Goal: Task Accomplishment & Management: Use online tool/utility

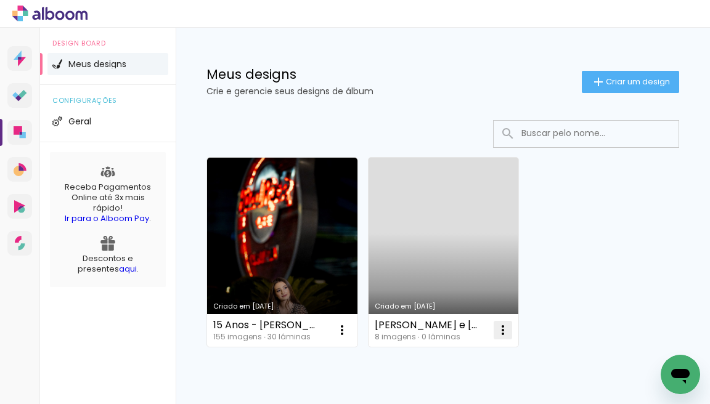
click at [503, 329] on iron-icon at bounding box center [503, 330] width 15 height 15
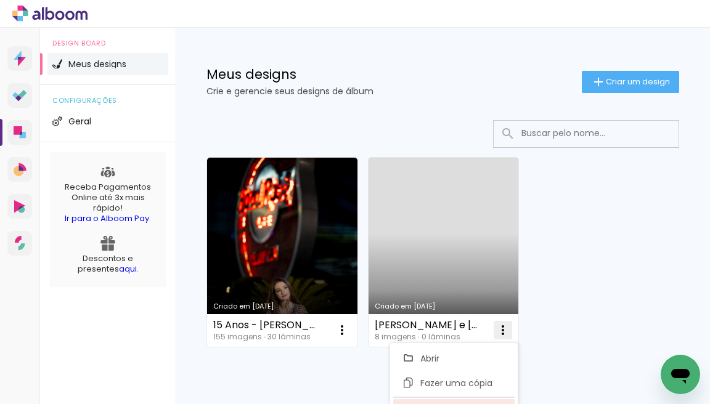
click at [484, 400] on paper-item "Excluir" at bounding box center [453, 411] width 121 height 25
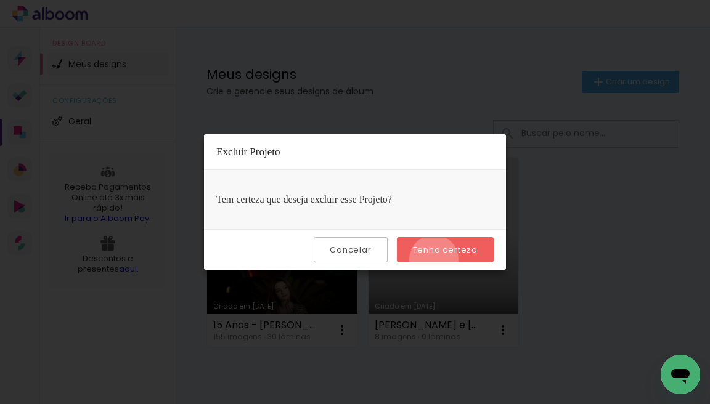
click at [436, 259] on paper-button "Tenho certeza" at bounding box center [445, 249] width 97 height 25
click at [352, 256] on paper-button "Cancelar" at bounding box center [350, 249] width 73 height 25
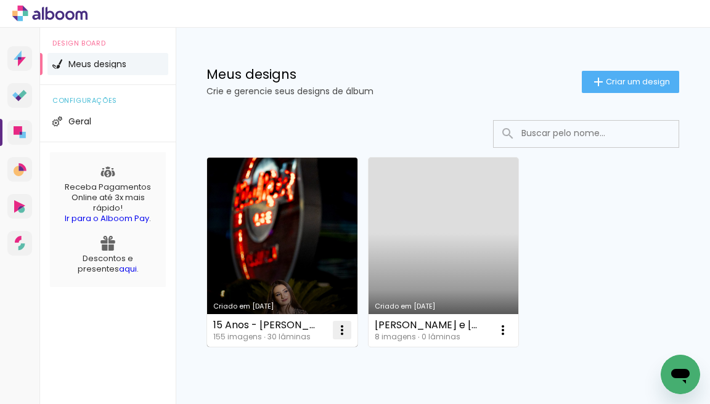
click at [344, 333] on iron-icon at bounding box center [342, 330] width 15 height 15
click at [321, 398] on paper-listbox "Abrir Fazer uma cópia Excluir" at bounding box center [293, 385] width 129 height 85
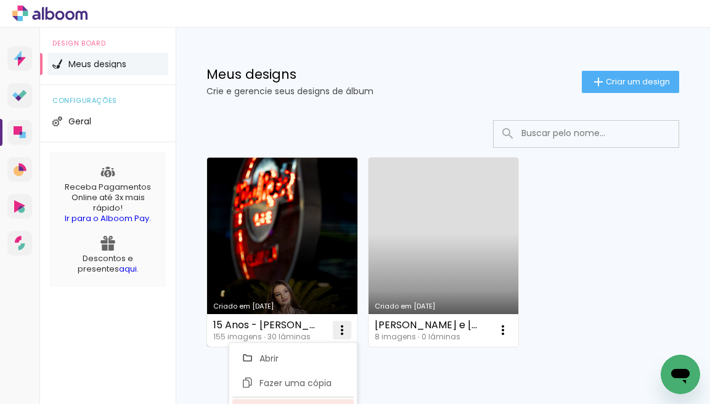
click at [321, 401] on paper-item "Excluir" at bounding box center [292, 411] width 121 height 25
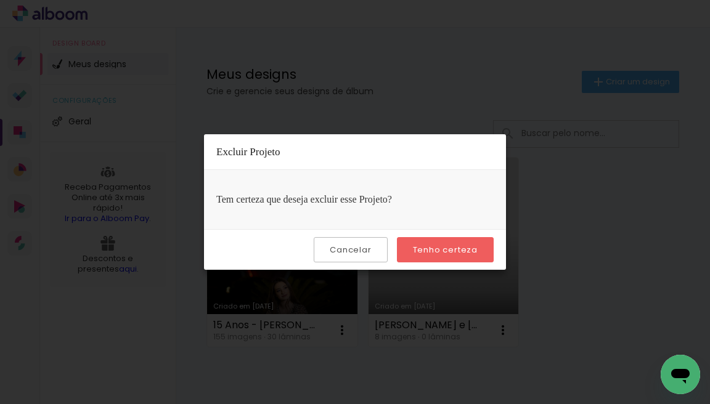
click at [427, 257] on paper-button "Tenho certeza" at bounding box center [445, 249] width 97 height 25
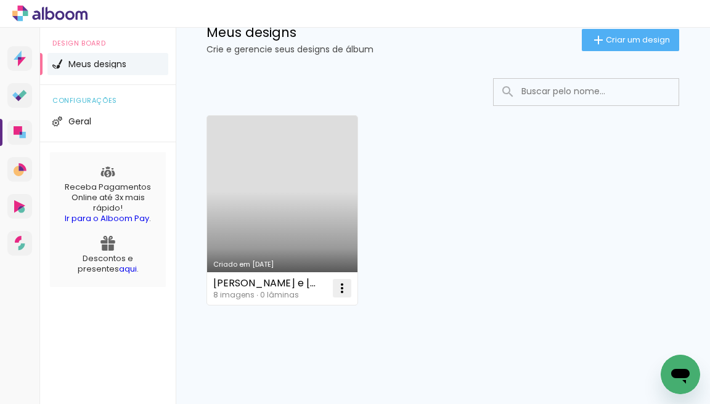
scroll to position [52, 0]
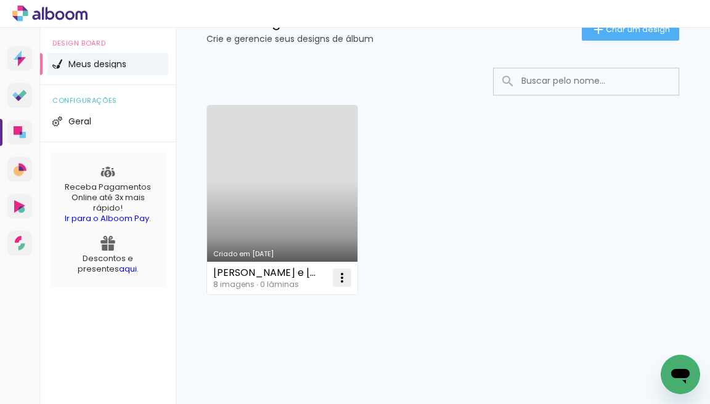
click at [342, 276] on iron-icon at bounding box center [342, 278] width 15 height 15
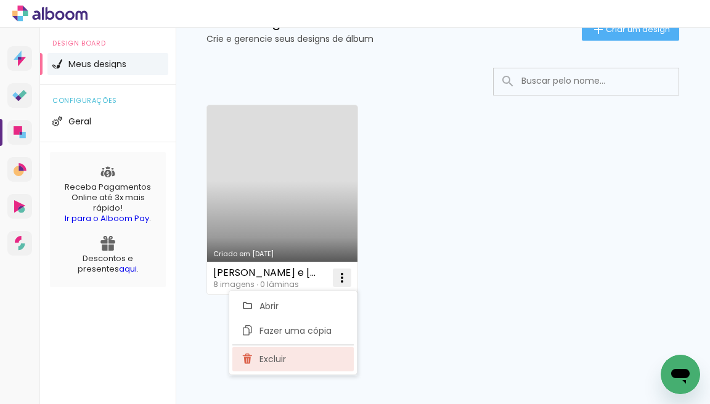
click at [255, 359] on paper-item "Excluir" at bounding box center [292, 359] width 121 height 25
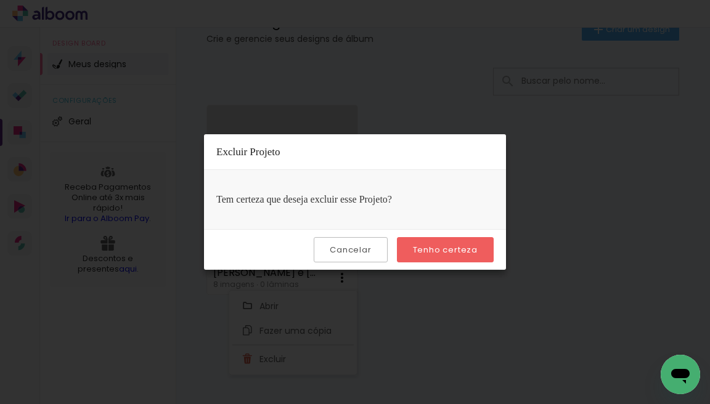
click at [0, 0] on slot "Tenho certeza" at bounding box center [0, 0] width 0 height 0
click at [368, 253] on paper-button "Cancelar" at bounding box center [350, 249] width 73 height 25
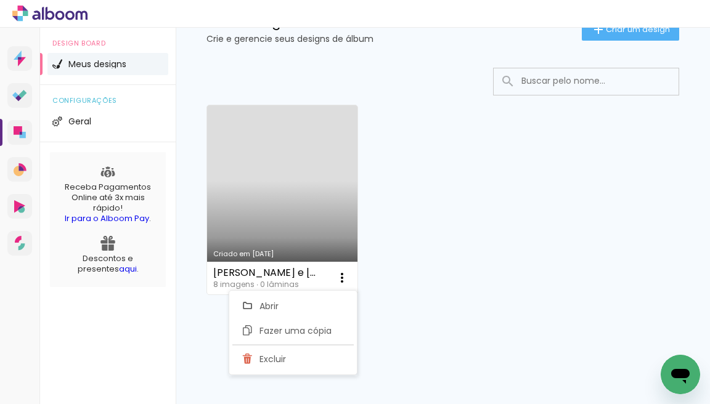
click at [440, 264] on div "Criado em 04/04/25 Gabriela e Ian 8 imagens ∙ 0 lâminas Abrir Fazer uma cópia E…" at bounding box center [443, 199] width 484 height 200
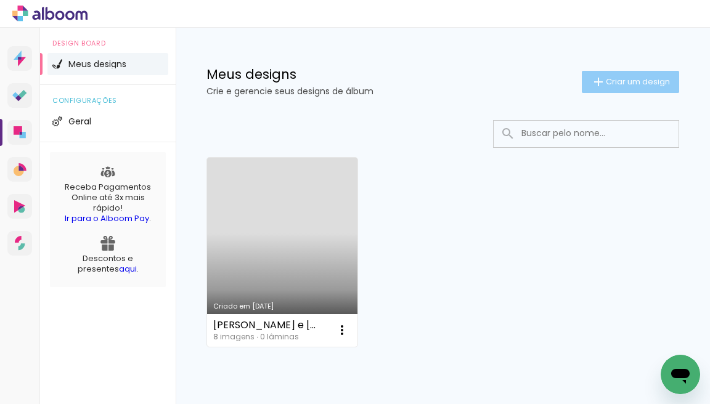
scroll to position [0, 0]
click at [633, 86] on span "Criar um design" at bounding box center [638, 82] width 64 height 8
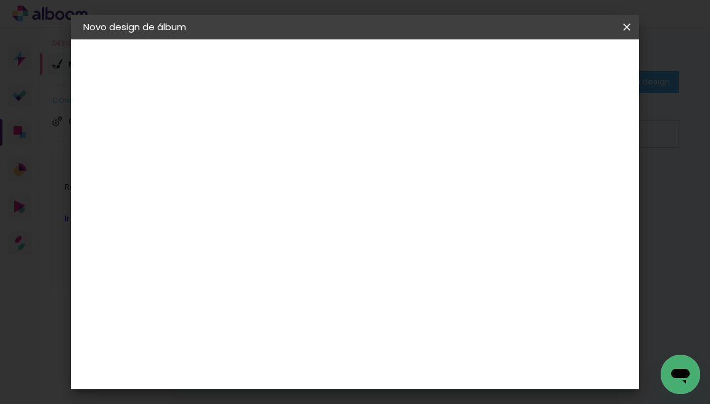
click at [285, 171] on input at bounding box center [285, 165] width 0 height 19
type input "15 Anos-Giovana"
type paper-input "15 Anos-Giovana"
click at [0, 0] on slot "Avançar" at bounding box center [0, 0] width 0 height 0
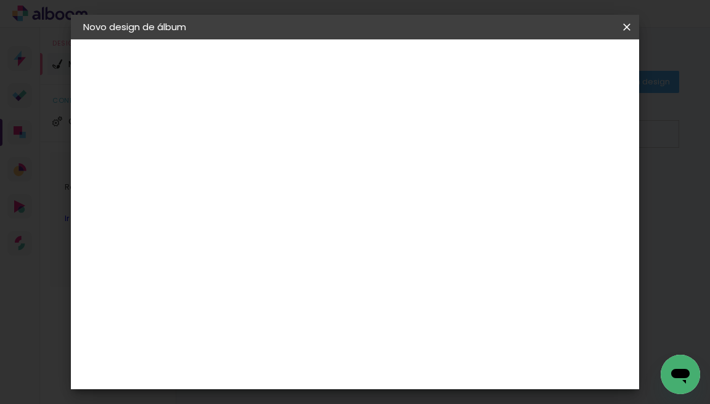
click at [315, 324] on div "Canaan Álbuns" at bounding box center [296, 334] width 38 height 20
click at [0, 0] on slot "Avançar" at bounding box center [0, 0] width 0 height 0
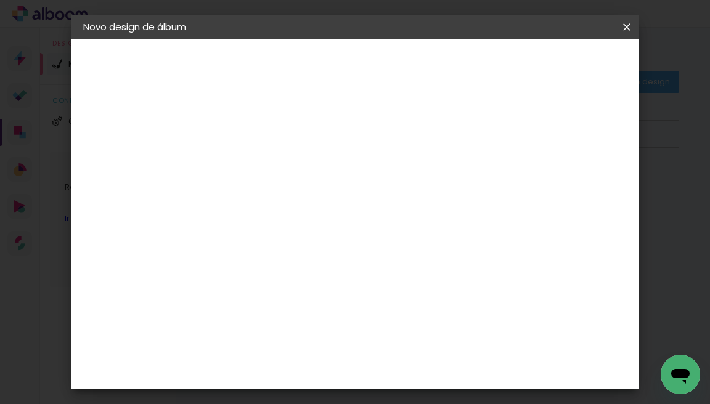
click at [0, 0] on slot "Voltar" at bounding box center [0, 0] width 0 height 0
click at [627, 25] on iron-icon at bounding box center [626, 27] width 15 height 12
click at [0, 0] on slot "Voltar" at bounding box center [0, 0] width 0 height 0
click at [306, 205] on div "Book Imagem" at bounding box center [297, 215] width 41 height 20
click at [0, 0] on slot "Avançar" at bounding box center [0, 0] width 0 height 0
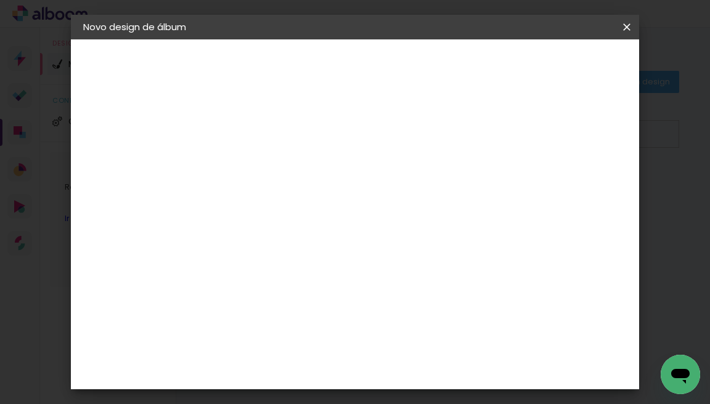
scroll to position [156, 0]
click at [0, 0] on slot "Avançar" at bounding box center [0, 0] width 0 height 0
type input "1"
type paper-input "1"
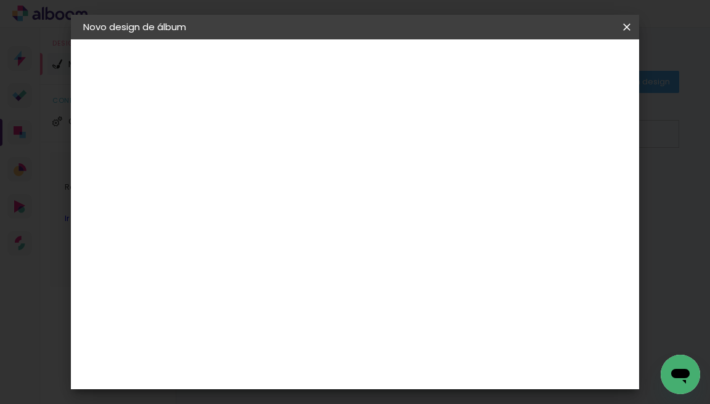
click at [288, 135] on input "1" at bounding box center [275, 132] width 43 height 15
click at [489, 134] on div at bounding box center [483, 131] width 11 height 11
type paper-checkbox "on"
click at [589, 51] on header "Revisão Verifique as configurações do seu álbum. Voltar Iniciar design" at bounding box center [410, 75] width 358 height 73
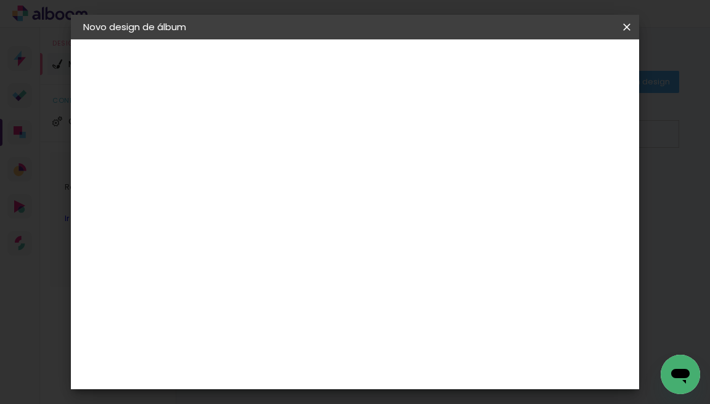
click at [558, 64] on span "Iniciar design" at bounding box center [534, 69] width 48 height 17
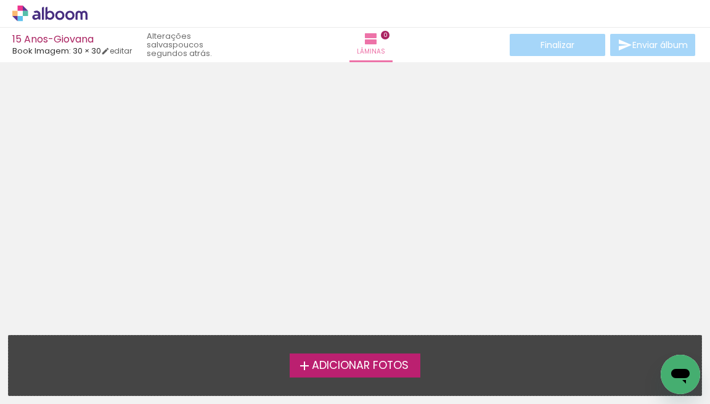
click at [377, 366] on span "Adicionar Fotos" at bounding box center [360, 366] width 97 height 11
click at [0, 0] on input "file" at bounding box center [0, 0] width 0 height 0
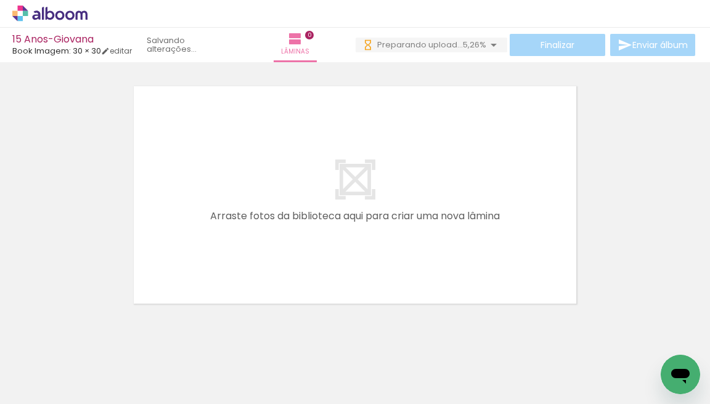
scroll to position [0, 81]
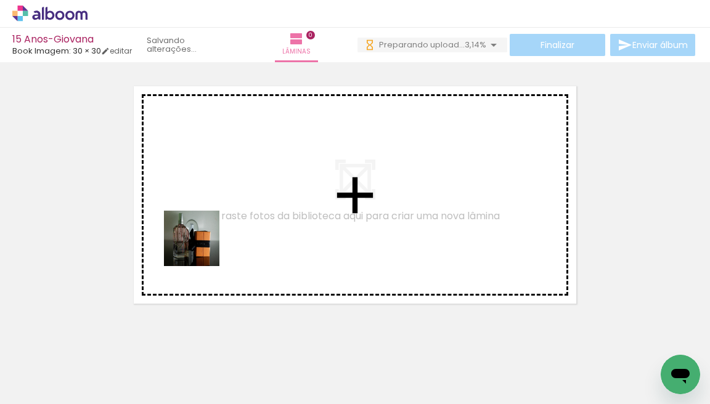
drag, startPoint x: 131, startPoint y: 371, endPoint x: 201, endPoint y: 248, distance: 141.9
click at [201, 248] on quentale-workspace at bounding box center [355, 202] width 710 height 404
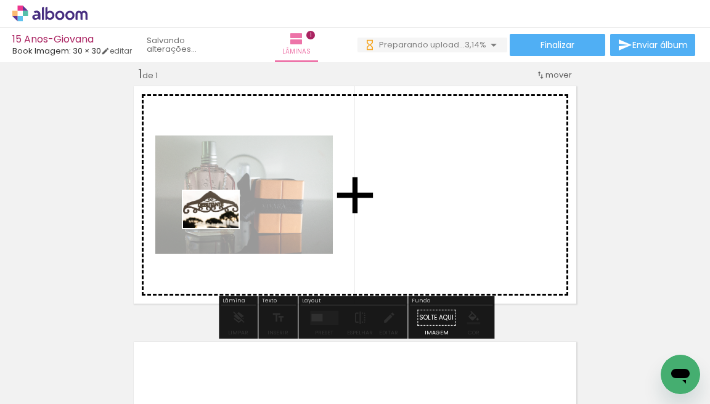
drag, startPoint x: 198, startPoint y: 363, endPoint x: 220, endPoint y: 229, distance: 136.1
click at [220, 229] on quentale-workspace at bounding box center [355, 202] width 710 height 404
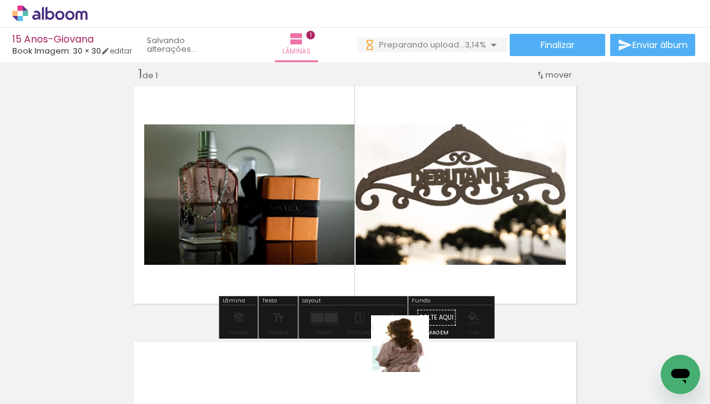
drag, startPoint x: 409, startPoint y: 369, endPoint x: 383, endPoint y: 255, distance: 116.5
click at [383, 255] on quentale-workspace at bounding box center [355, 202] width 710 height 404
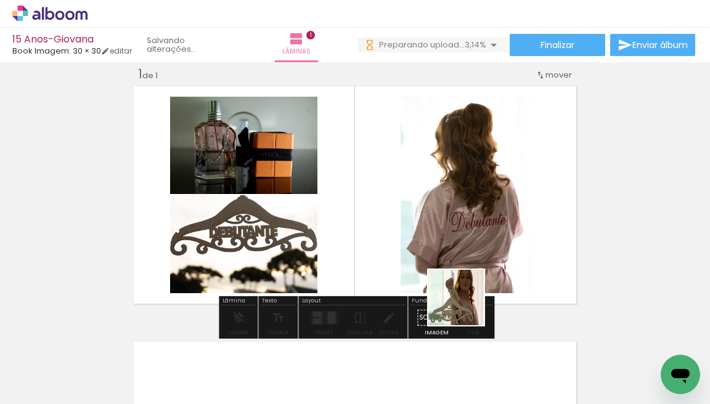
drag, startPoint x: 479, startPoint y: 354, endPoint x: 445, endPoint y: 256, distance: 103.1
click at [445, 256] on quentale-workspace at bounding box center [355, 202] width 710 height 404
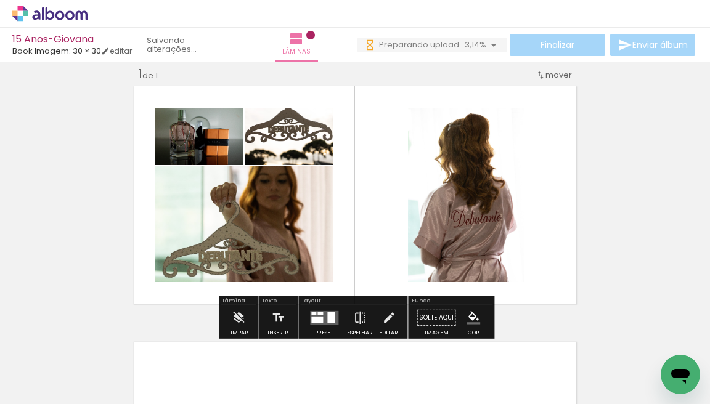
drag, startPoint x: 542, startPoint y: 366, endPoint x: 450, endPoint y: 243, distance: 154.1
click at [450, 243] on quentale-workspace at bounding box center [355, 202] width 710 height 404
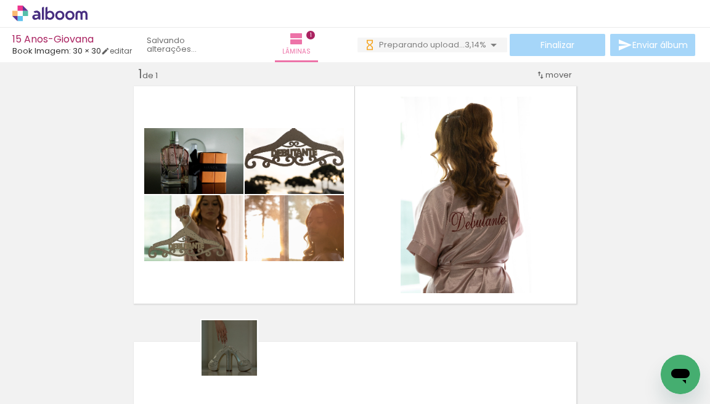
drag, startPoint x: 239, startPoint y: 357, endPoint x: 318, endPoint y: 182, distance: 192.3
click at [318, 182] on quentale-workspace at bounding box center [355, 202] width 710 height 404
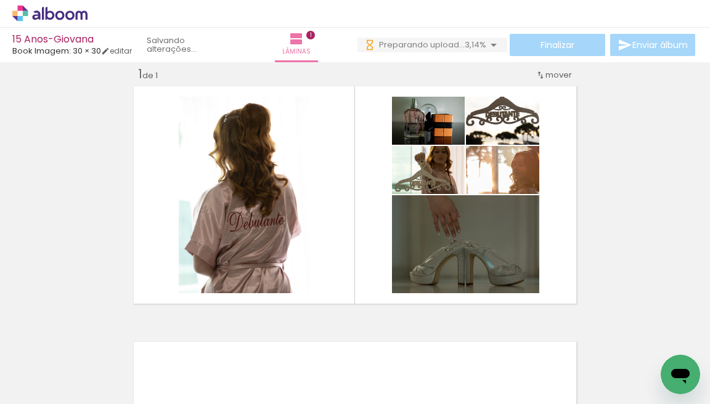
scroll to position [0, 222]
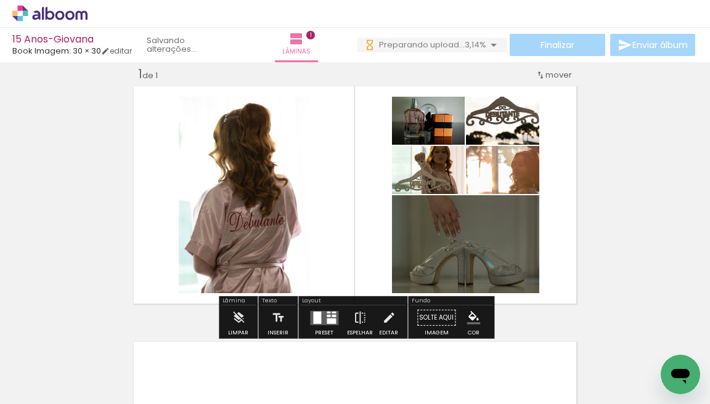
click at [314, 318] on div at bounding box center [317, 317] width 8 height 12
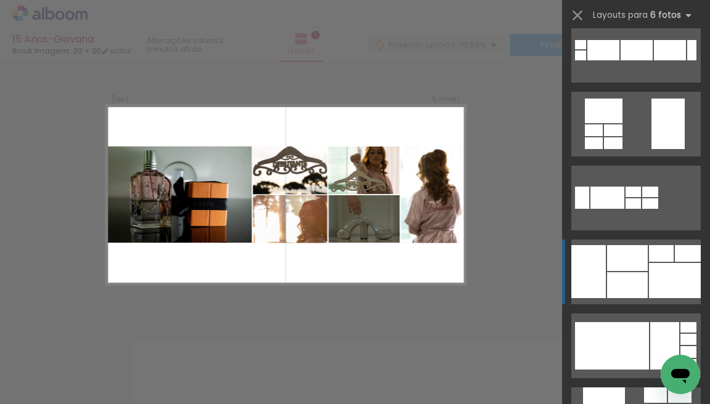
scroll to position [610, 0]
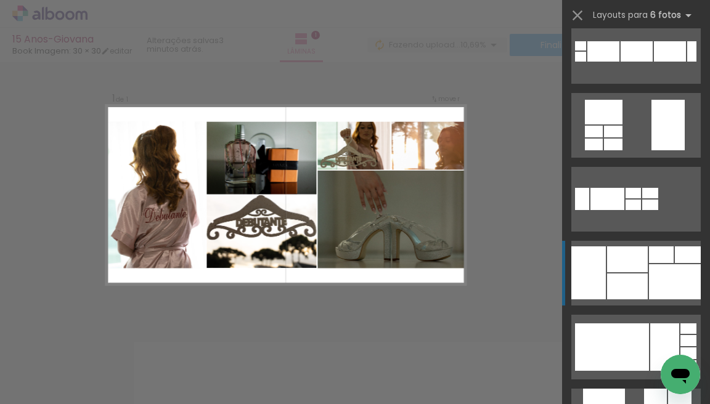
click at [639, 278] on div at bounding box center [627, 287] width 41 height 26
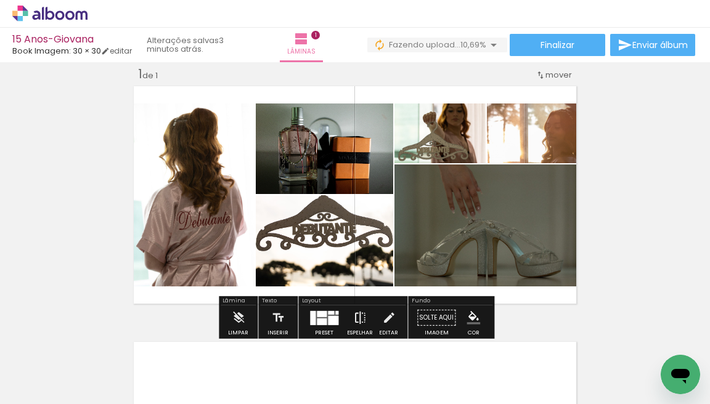
click at [356, 318] on iron-icon at bounding box center [360, 318] width 14 height 25
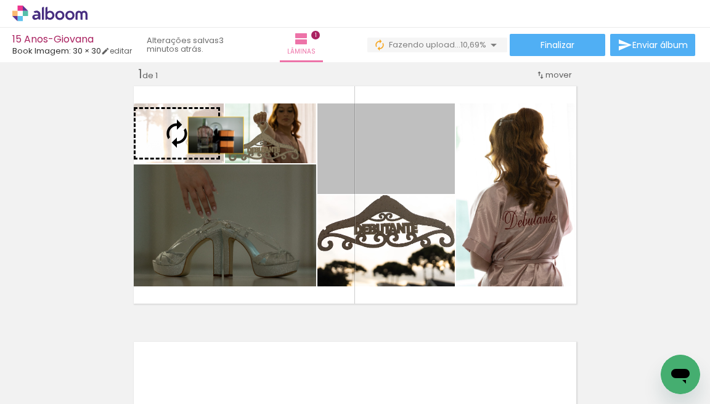
drag, startPoint x: 390, startPoint y: 158, endPoint x: 206, endPoint y: 136, distance: 185.0
click at [0, 0] on slot at bounding box center [0, 0] width 0 height 0
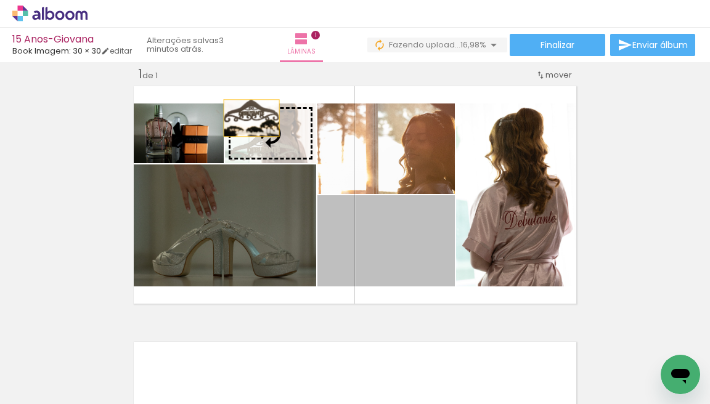
drag, startPoint x: 398, startPoint y: 249, endPoint x: 251, endPoint y: 118, distance: 196.4
click at [0, 0] on slot at bounding box center [0, 0] width 0 height 0
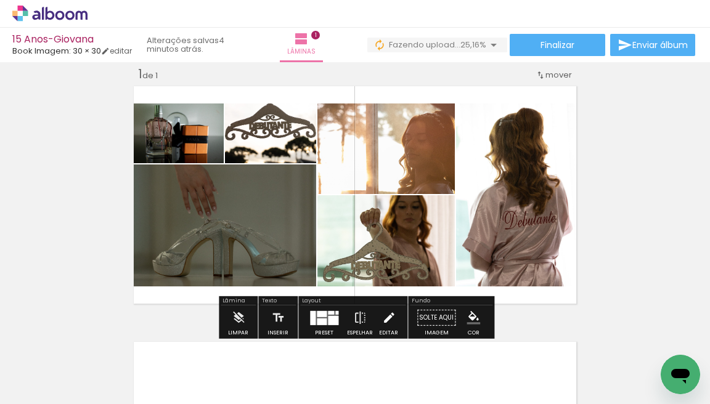
click at [382, 320] on iron-icon at bounding box center [389, 318] width 14 height 25
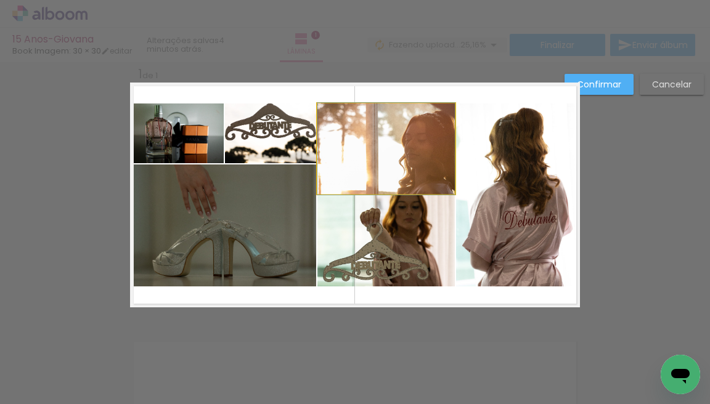
click at [417, 155] on quentale-photo at bounding box center [385, 149] width 137 height 91
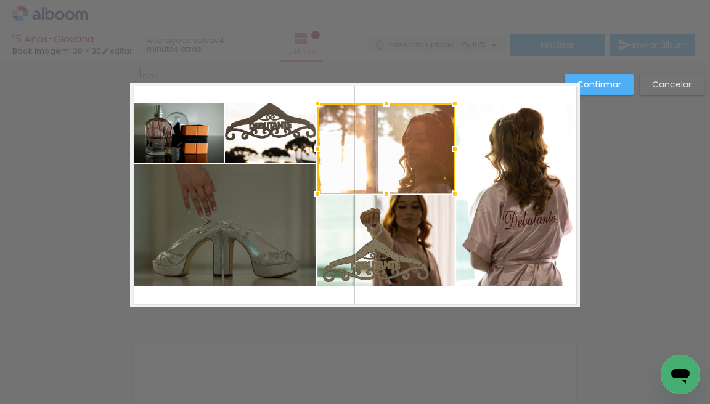
click at [407, 256] on quentale-photo at bounding box center [385, 240] width 137 height 91
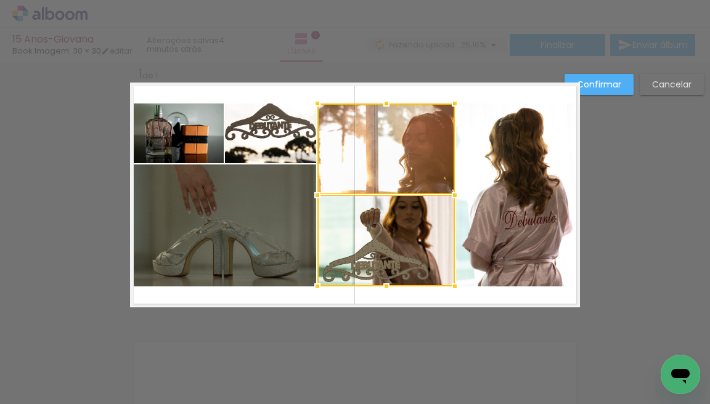
click at [502, 213] on quentale-photo at bounding box center [518, 195] width 124 height 183
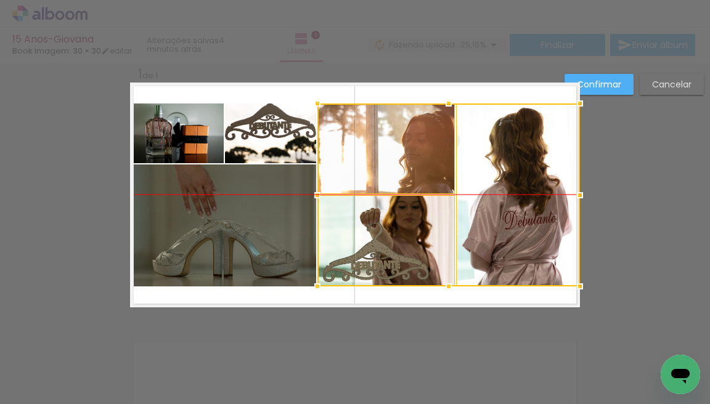
drag, startPoint x: 424, startPoint y: 184, endPoint x: 437, endPoint y: 185, distance: 13.0
click at [437, 185] on div at bounding box center [448, 195] width 263 height 183
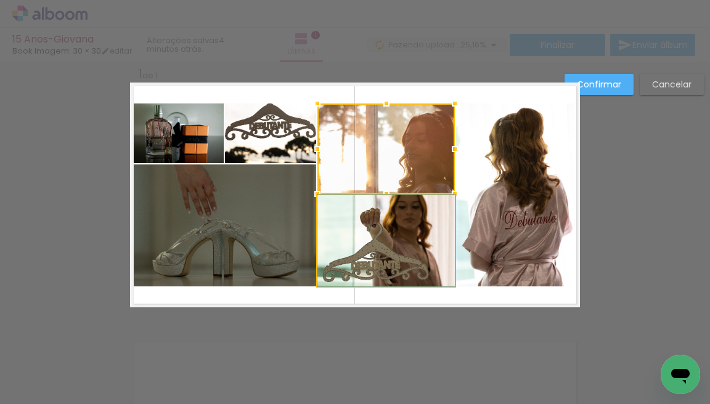
click at [418, 249] on quentale-photo at bounding box center [385, 240] width 137 height 91
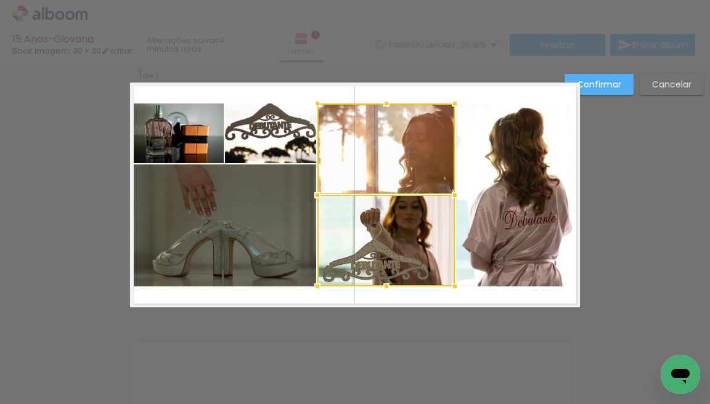
click at [507, 242] on quentale-photo at bounding box center [518, 195] width 124 height 183
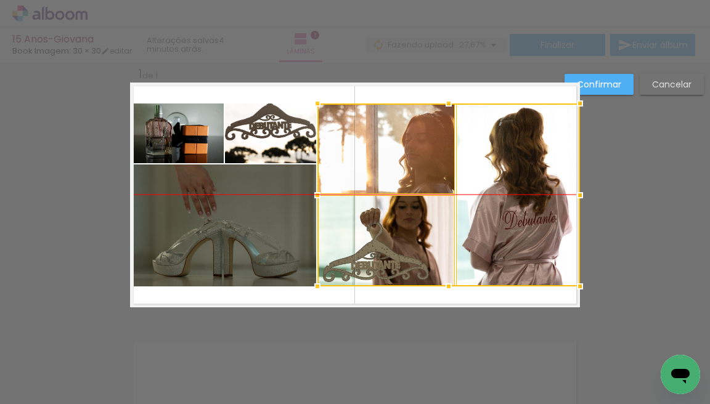
drag, startPoint x: 415, startPoint y: 158, endPoint x: 422, endPoint y: 158, distance: 6.8
click at [422, 158] on div at bounding box center [448, 195] width 263 height 183
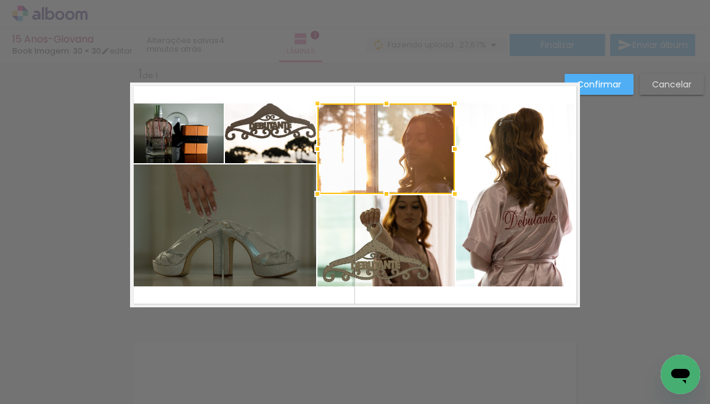
scroll to position [17, 0]
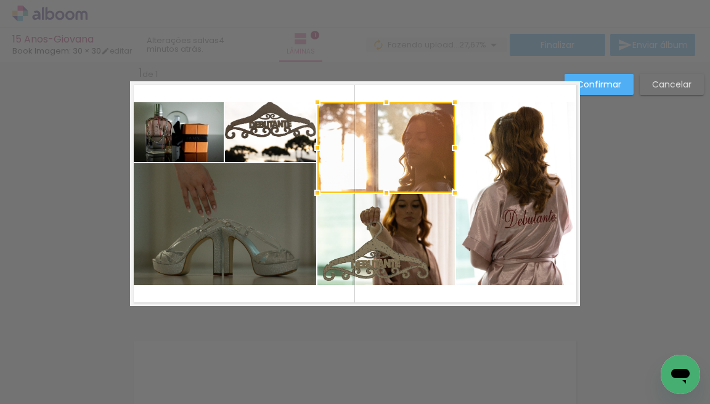
click at [504, 158] on quentale-photo at bounding box center [518, 193] width 124 height 183
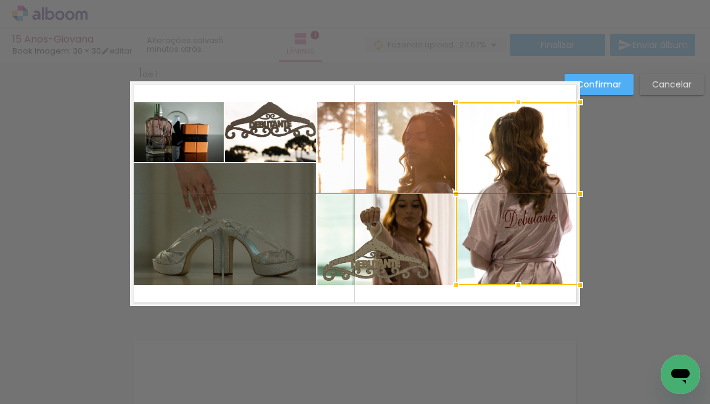
click at [505, 158] on div at bounding box center [518, 193] width 124 height 183
click at [512, 141] on div at bounding box center [518, 193] width 124 height 183
click at [408, 134] on quentale-photo at bounding box center [385, 147] width 137 height 91
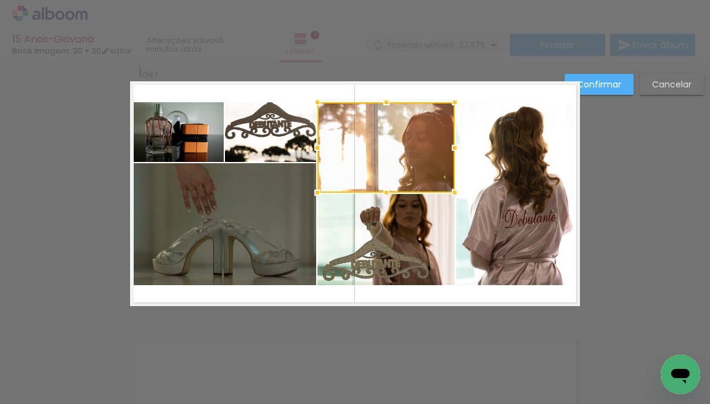
click at [489, 161] on quentale-photo at bounding box center [518, 193] width 124 height 183
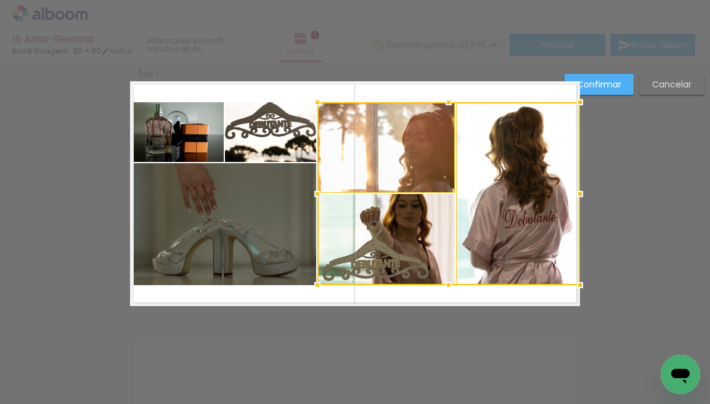
click at [415, 233] on div at bounding box center [448, 193] width 263 height 183
drag, startPoint x: 505, startPoint y: 176, endPoint x: 521, endPoint y: 176, distance: 16.0
click at [521, 176] on div at bounding box center [448, 193] width 263 height 183
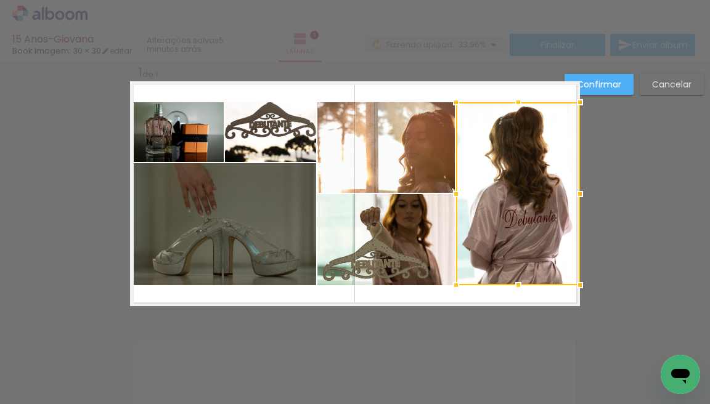
click at [0, 0] on slot "Cancelar" at bounding box center [0, 0] width 0 height 0
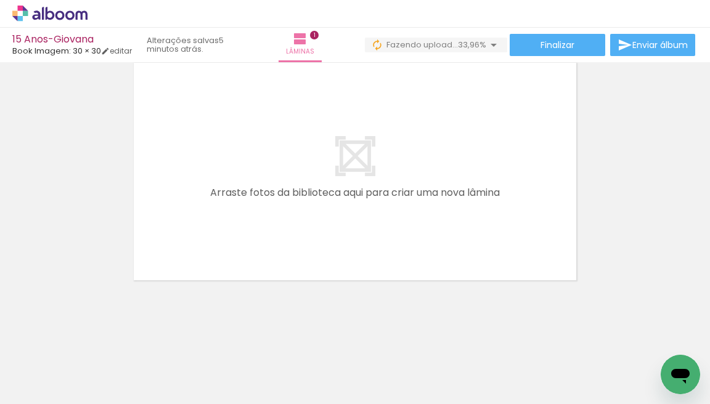
scroll to position [295, 0]
drag, startPoint x: 386, startPoint y: 337, endPoint x: 336, endPoint y: 229, distance: 118.3
click at [336, 229] on quentale-workspace at bounding box center [355, 202] width 710 height 404
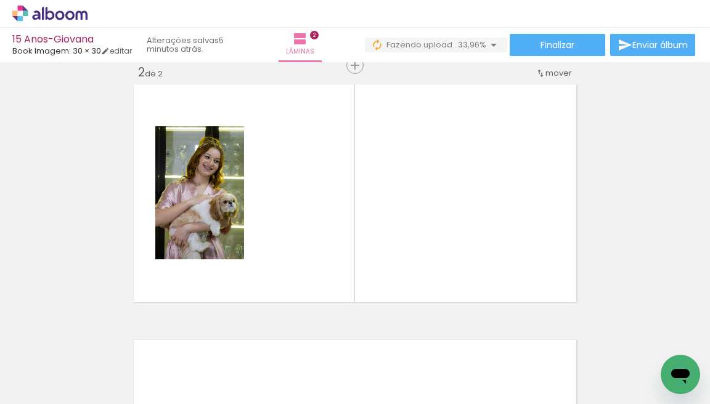
scroll to position [271, 0]
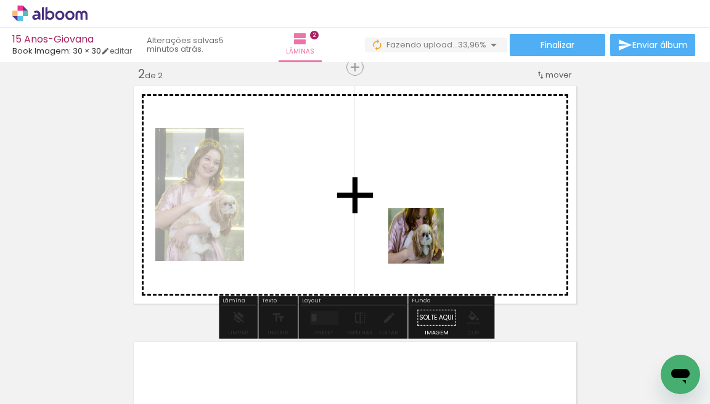
drag, startPoint x: 463, startPoint y: 358, endPoint x: 526, endPoint y: 340, distance: 65.4
click at [424, 239] on quentale-workspace at bounding box center [355, 202] width 710 height 404
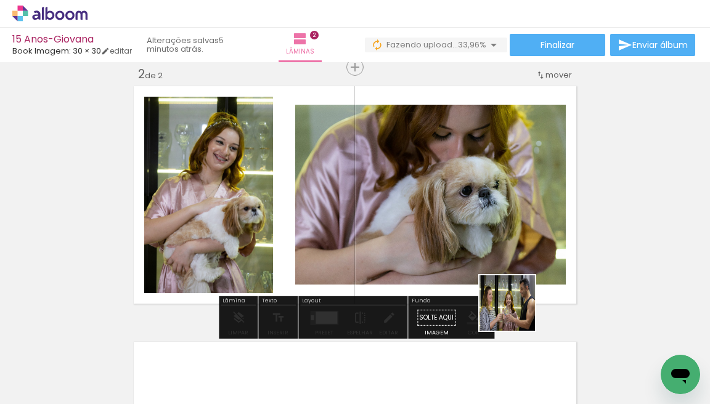
drag, startPoint x: 539, startPoint y: 364, endPoint x: 491, endPoint y: 256, distance: 117.5
click at [491, 256] on quentale-workspace at bounding box center [355, 202] width 710 height 404
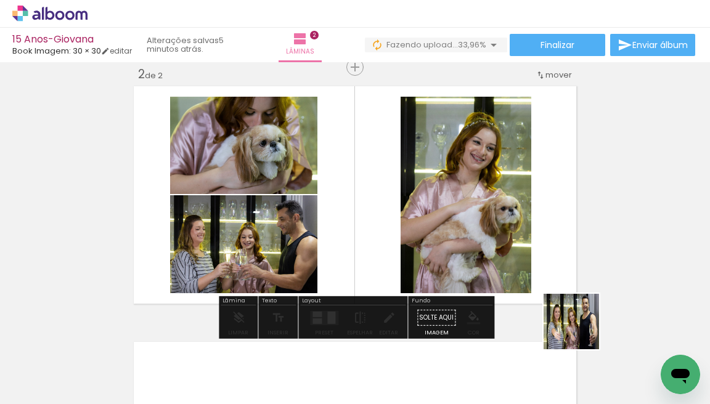
drag, startPoint x: 581, startPoint y: 331, endPoint x: 494, endPoint y: 255, distance: 114.9
click at [494, 255] on quentale-workspace at bounding box center [355, 202] width 710 height 404
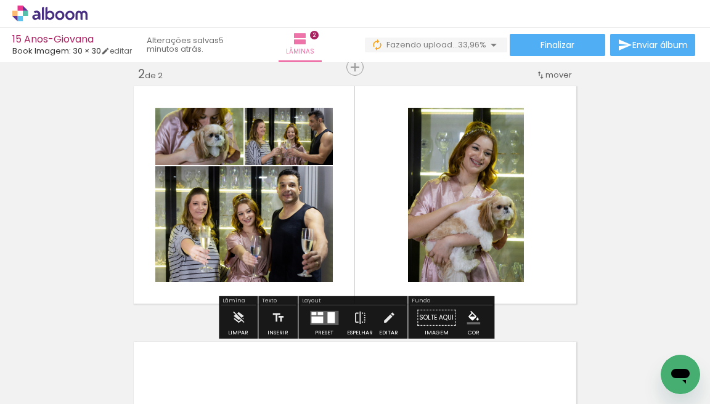
scroll to position [0, 0]
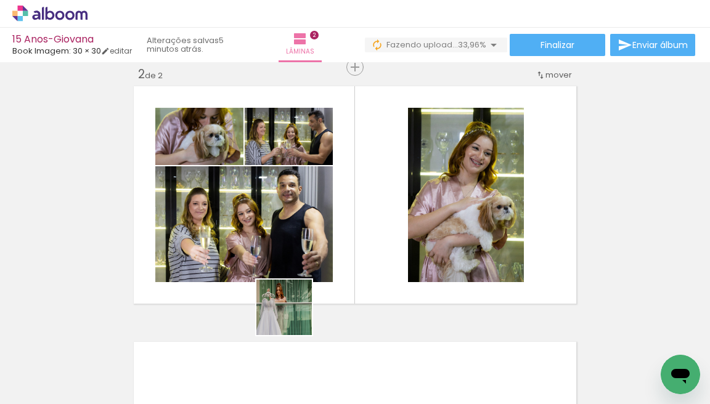
drag, startPoint x: 273, startPoint y: 364, endPoint x: 309, endPoint y: 272, distance: 98.2
click at [309, 272] on quentale-workspace at bounding box center [355, 202] width 710 height 404
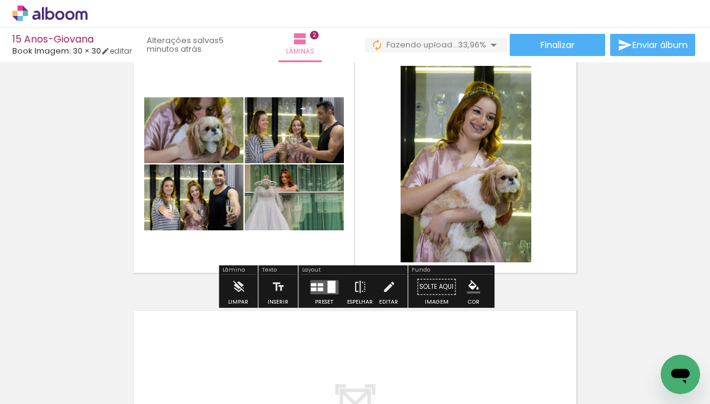
scroll to position [306, 0]
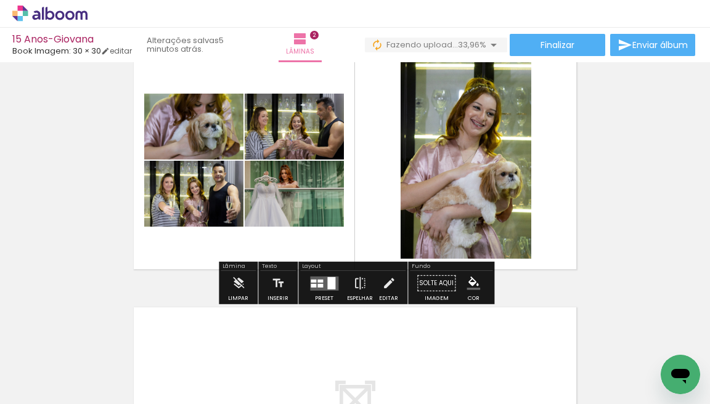
click at [328, 287] on div at bounding box center [331, 283] width 8 height 12
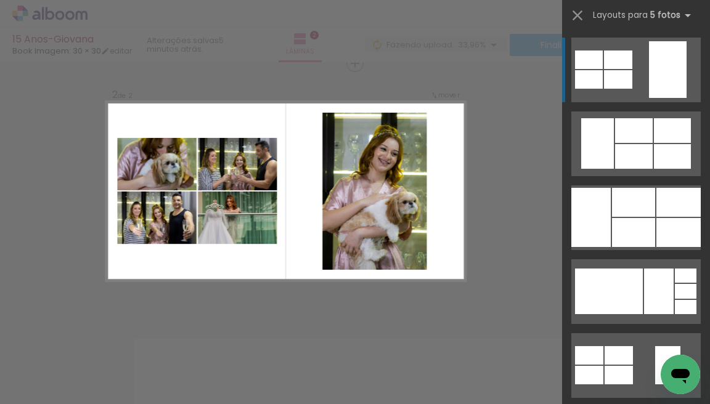
scroll to position [271, 0]
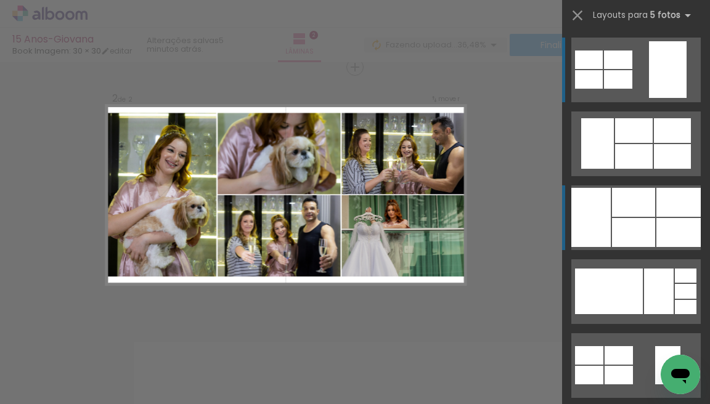
click at [616, 218] on div at bounding box center [633, 232] width 43 height 29
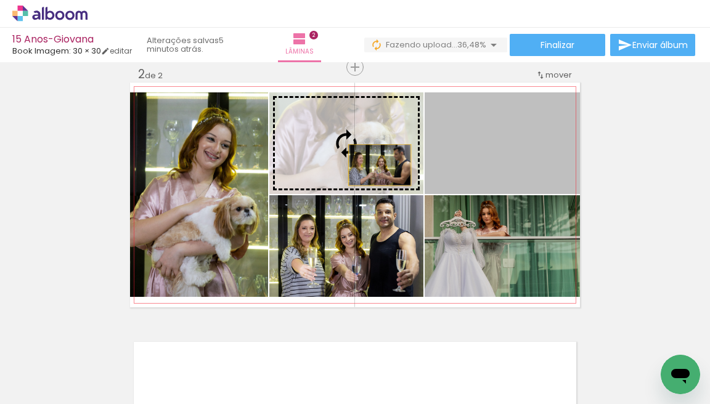
drag, startPoint x: 491, startPoint y: 173, endPoint x: 380, endPoint y: 165, distance: 111.2
click at [0, 0] on slot at bounding box center [0, 0] width 0 height 0
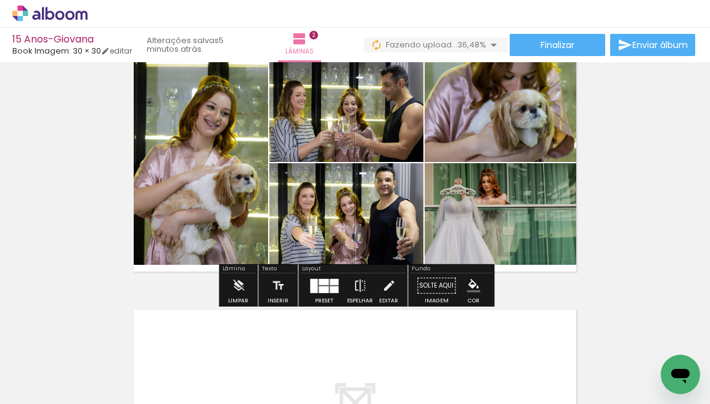
scroll to position [308, 0]
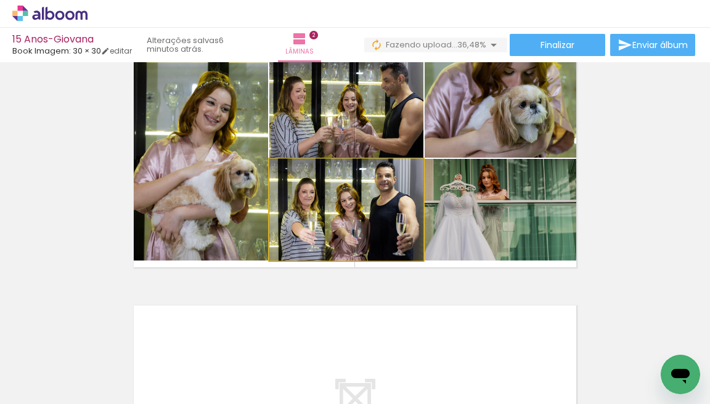
click at [372, 198] on quentale-photo at bounding box center [346, 210] width 154 height 102
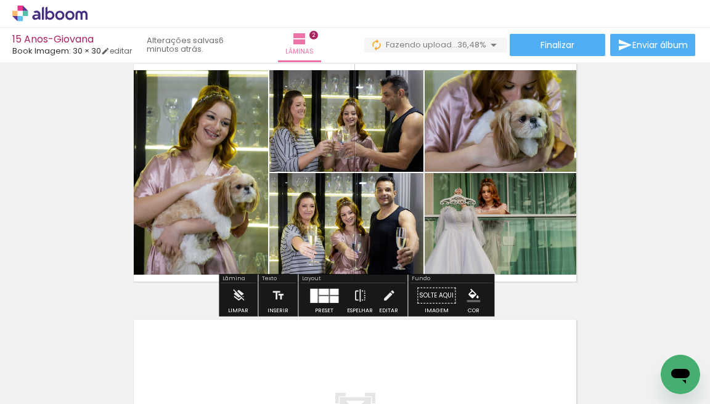
scroll to position [290, 0]
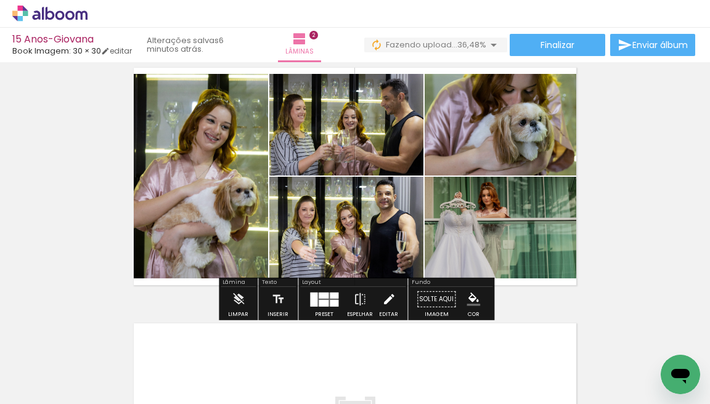
click at [385, 302] on iron-icon at bounding box center [389, 299] width 14 height 25
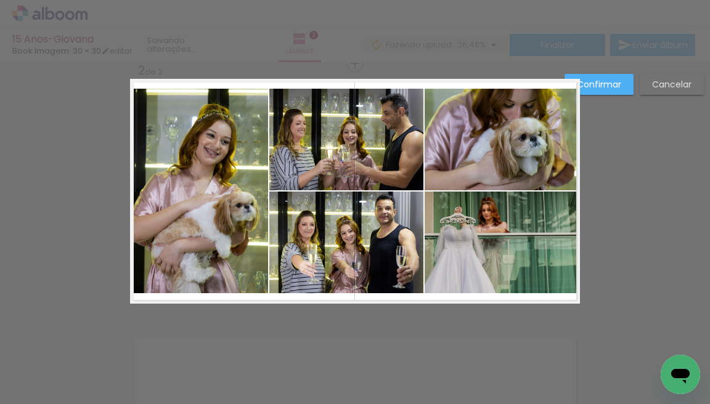
scroll to position [272, 0]
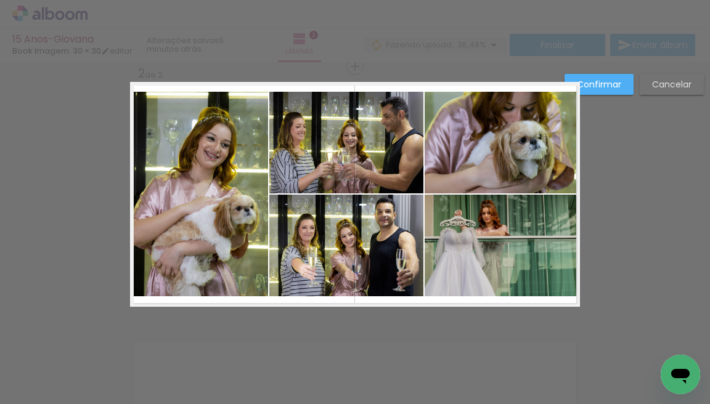
click at [313, 141] on quentale-photo at bounding box center [346, 143] width 154 height 102
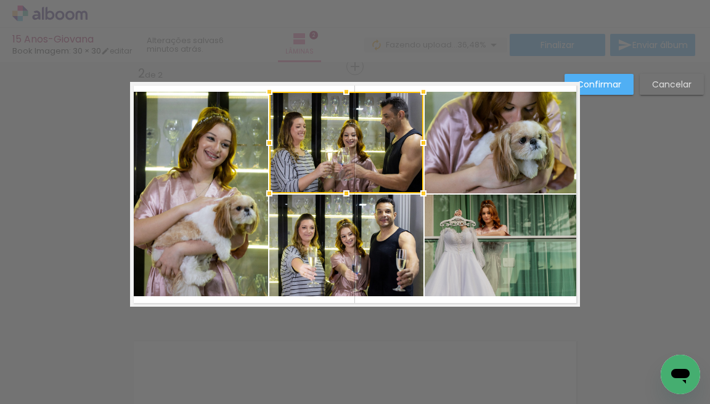
click at [340, 232] on quentale-photo at bounding box center [346, 246] width 154 height 102
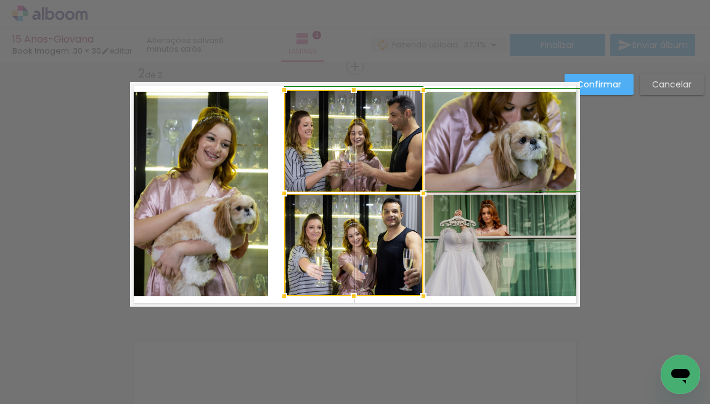
click at [267, 89] on album-spread "2 de 2" at bounding box center [355, 194] width 450 height 225
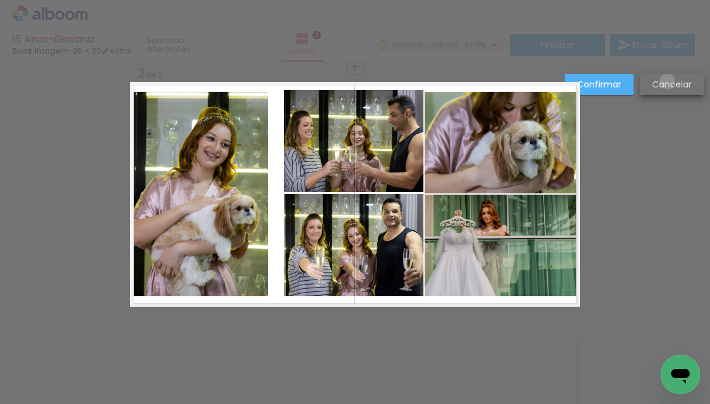
click at [0, 0] on slot "Cancelar" at bounding box center [0, 0] width 0 height 0
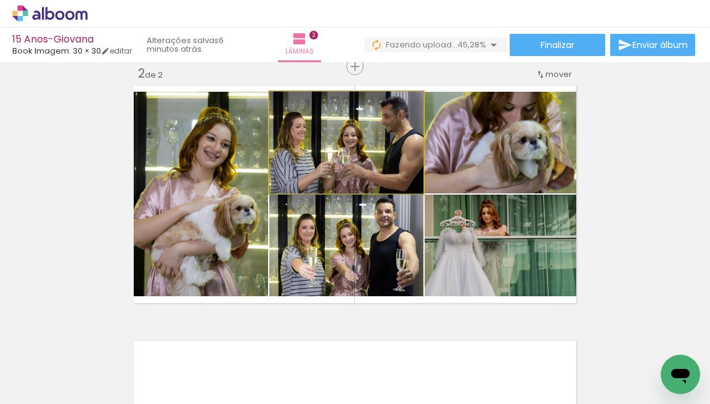
click at [390, 150] on quentale-photo at bounding box center [346, 143] width 154 height 102
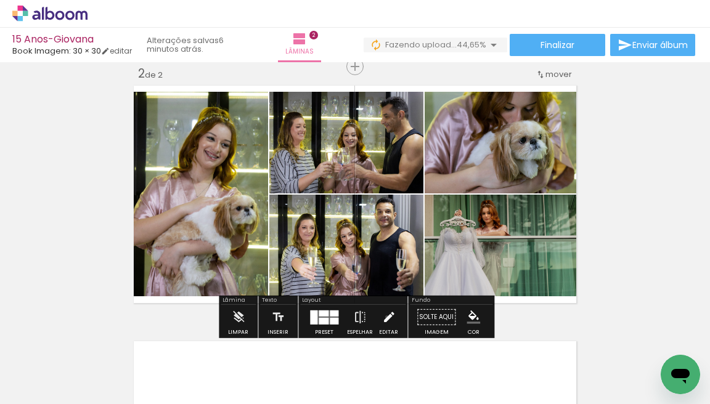
click at [384, 317] on iron-icon at bounding box center [389, 317] width 14 height 25
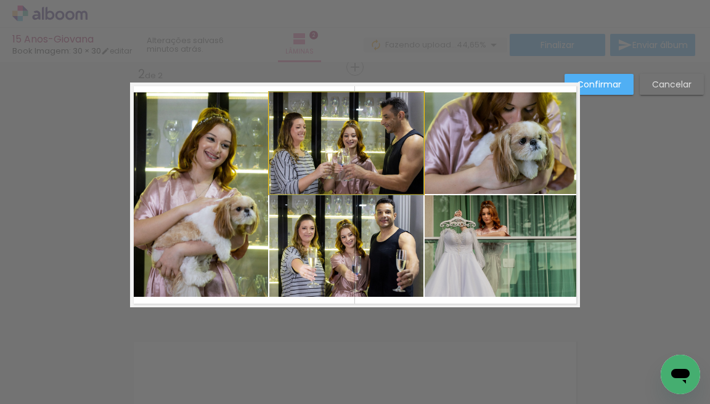
click at [372, 176] on quentale-photo at bounding box center [346, 143] width 154 height 102
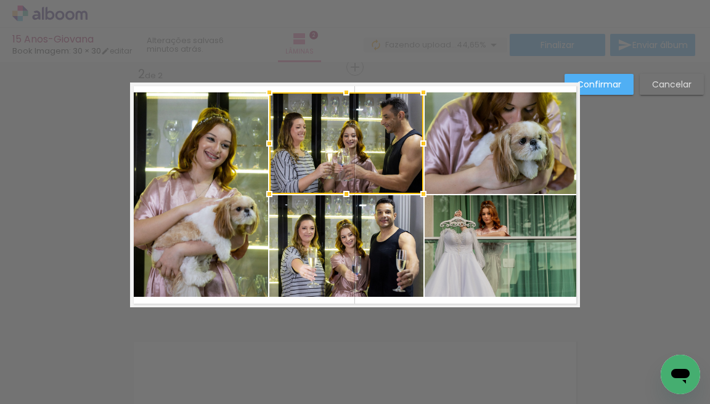
click at [374, 240] on quentale-photo at bounding box center [346, 246] width 154 height 102
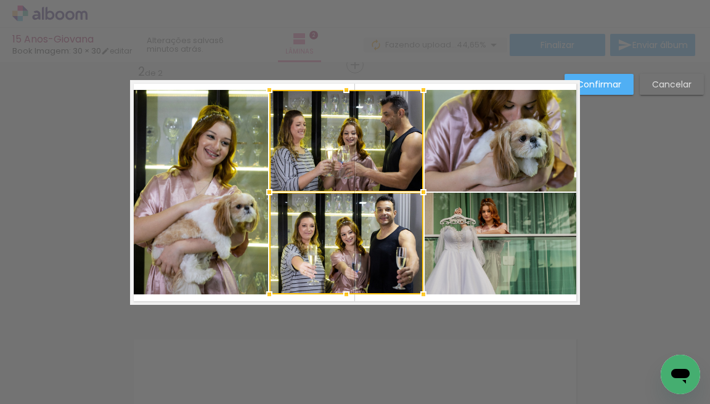
scroll to position [272, 0]
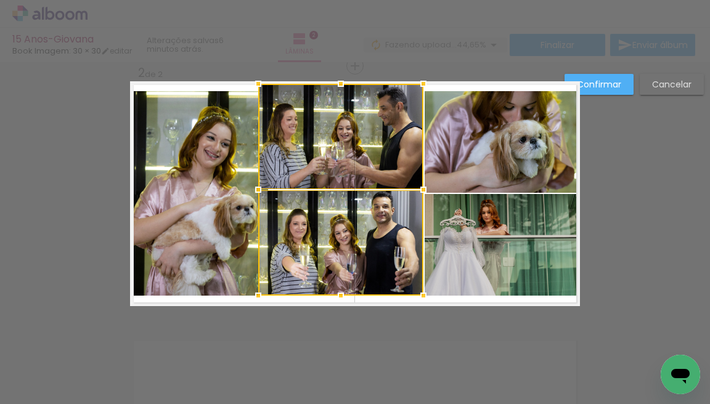
drag, startPoint x: 268, startPoint y: 90, endPoint x: 257, endPoint y: 83, distance: 13.3
click at [257, 83] on div at bounding box center [258, 83] width 25 height 25
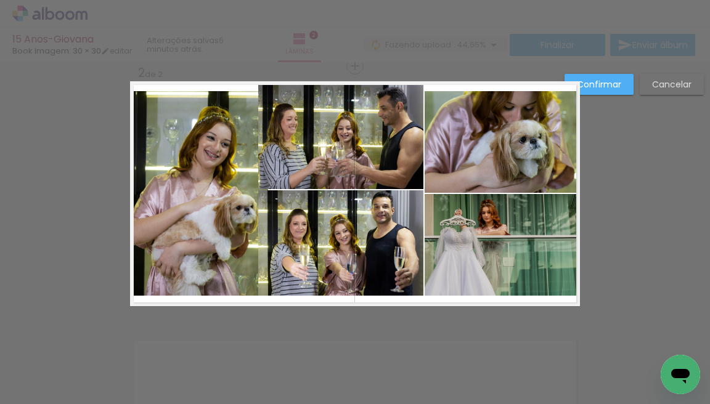
scroll to position [0, 0]
click at [0, 0] on slot "Cancelar" at bounding box center [0, 0] width 0 height 0
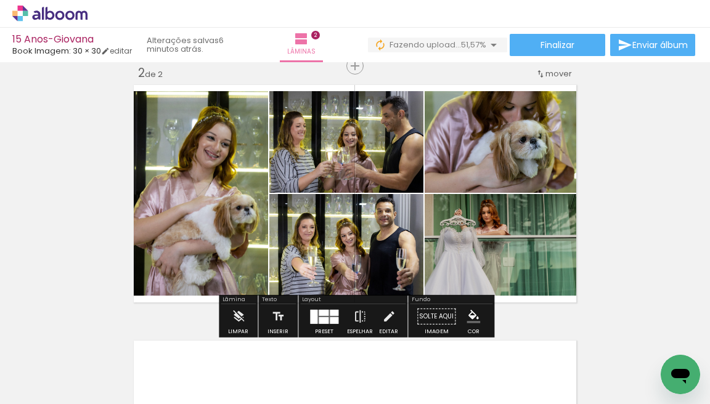
click at [375, 229] on quentale-photo at bounding box center [346, 245] width 154 height 102
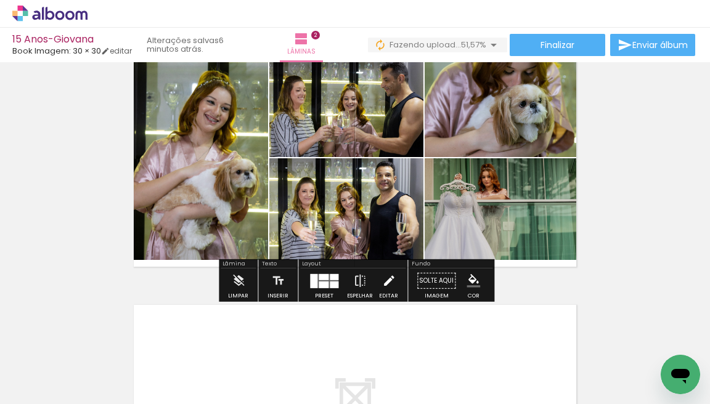
click at [388, 293] on div "Editar" at bounding box center [388, 296] width 19 height 6
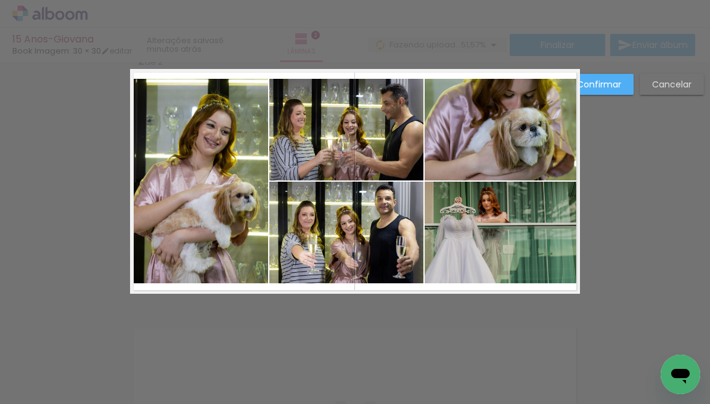
scroll to position [271, 0]
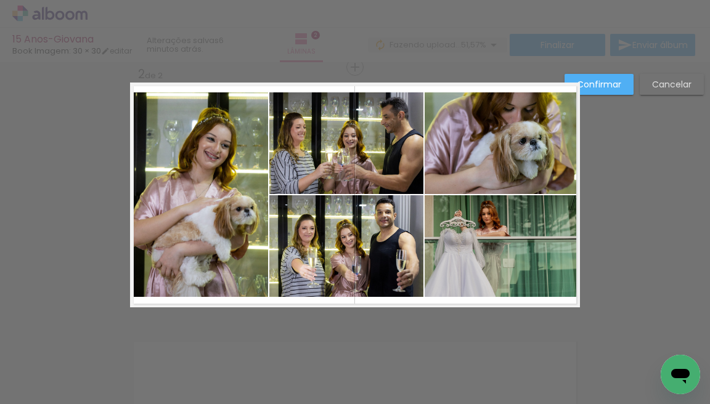
click at [395, 267] on quentale-photo at bounding box center [346, 246] width 154 height 102
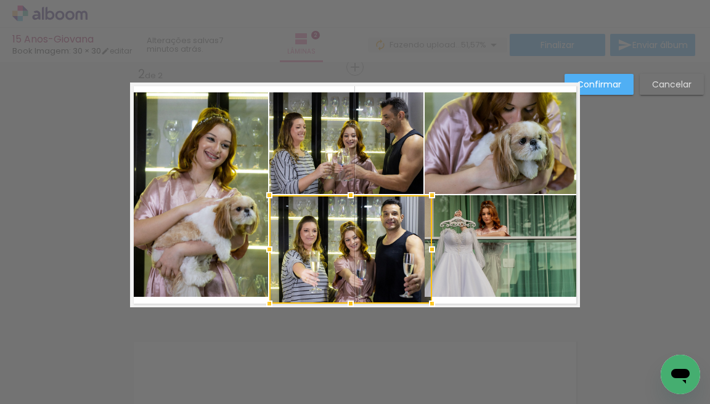
drag, startPoint x: 424, startPoint y: 296, endPoint x: 433, endPoint y: 303, distance: 11.0
click at [433, 303] on div at bounding box center [432, 304] width 25 height 25
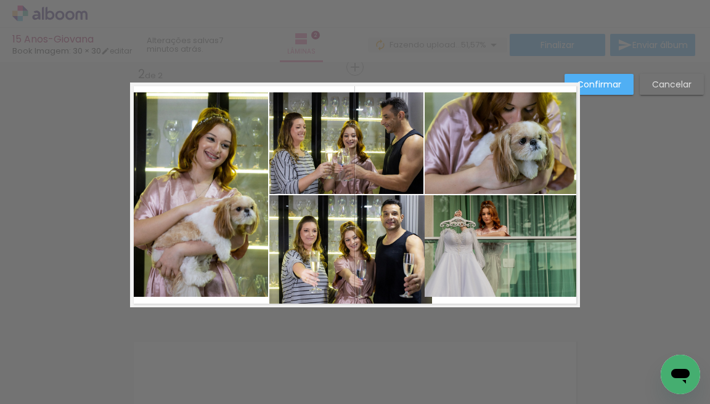
click at [0, 0] on slot "Cancelar" at bounding box center [0, 0] width 0 height 0
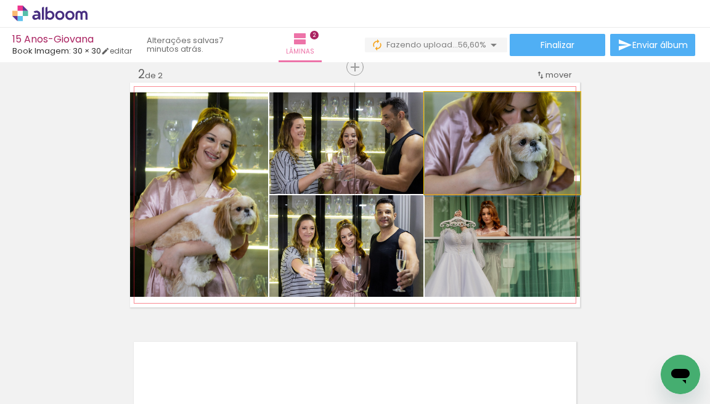
drag, startPoint x: 497, startPoint y: 152, endPoint x: 356, endPoint y: 160, distance: 141.4
click at [0, 0] on slot at bounding box center [0, 0] width 0 height 0
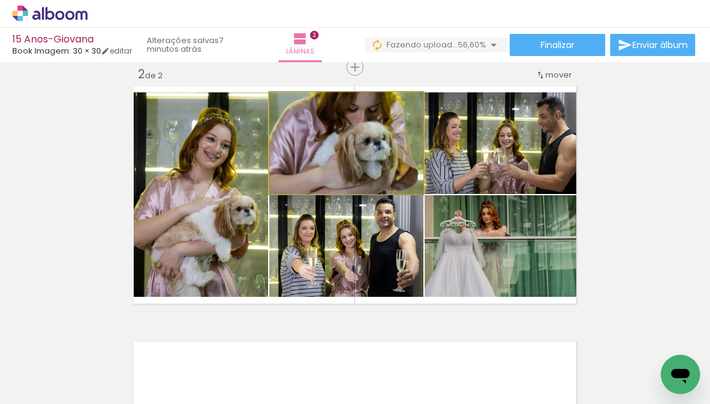
drag, startPoint x: 372, startPoint y: 173, endPoint x: 467, endPoint y: 178, distance: 94.4
click at [0, 0] on slot at bounding box center [0, 0] width 0 height 0
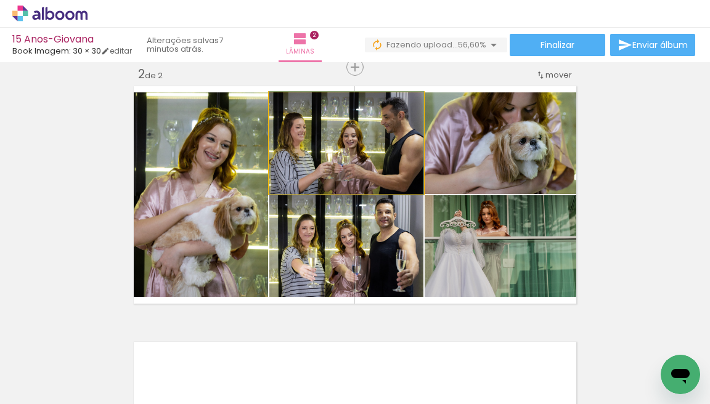
click at [375, 144] on quentale-photo at bounding box center [346, 143] width 154 height 102
drag, startPoint x: 380, startPoint y: 144, endPoint x: 373, endPoint y: 144, distance: 6.8
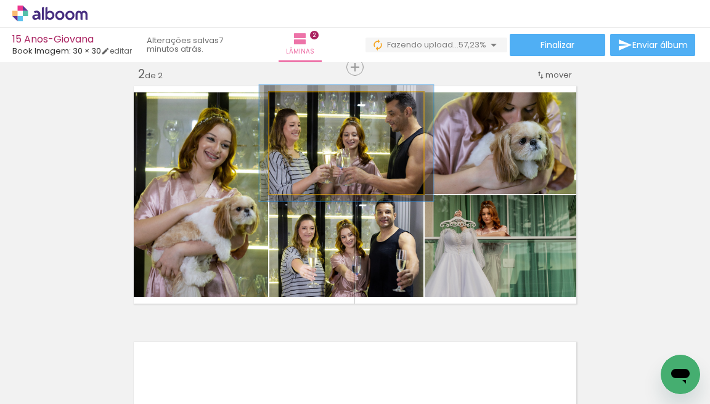
type paper-slider "113"
click at [304, 106] on div at bounding box center [303, 105] width 11 height 11
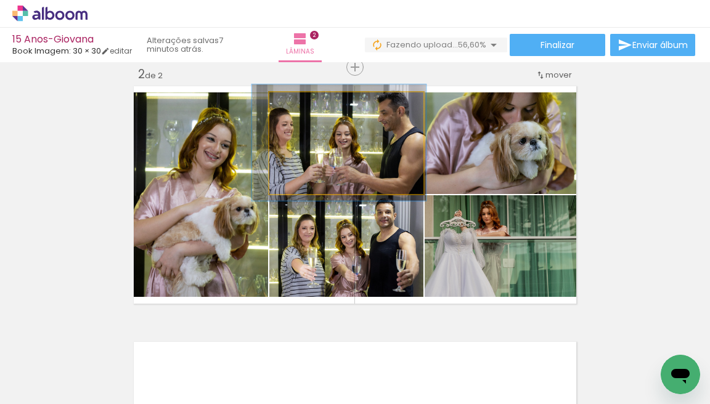
drag, startPoint x: 381, startPoint y: 152, endPoint x: 374, endPoint y: 151, distance: 7.4
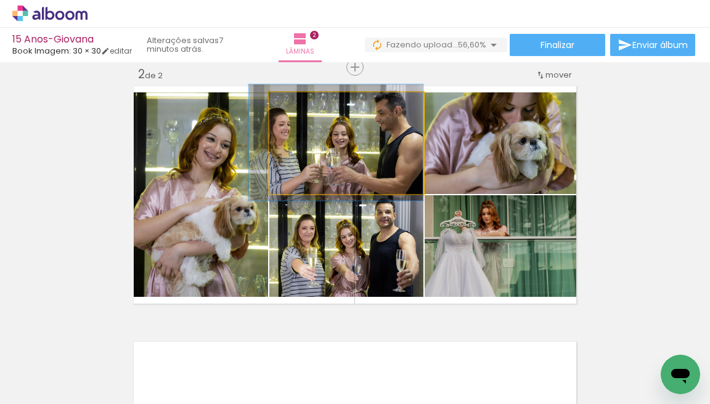
click at [371, 149] on div at bounding box center [336, 142] width 174 height 116
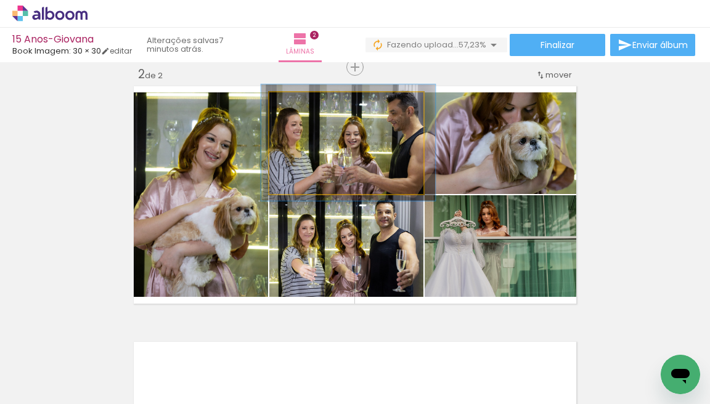
drag, startPoint x: 374, startPoint y: 149, endPoint x: 384, endPoint y: 149, distance: 10.5
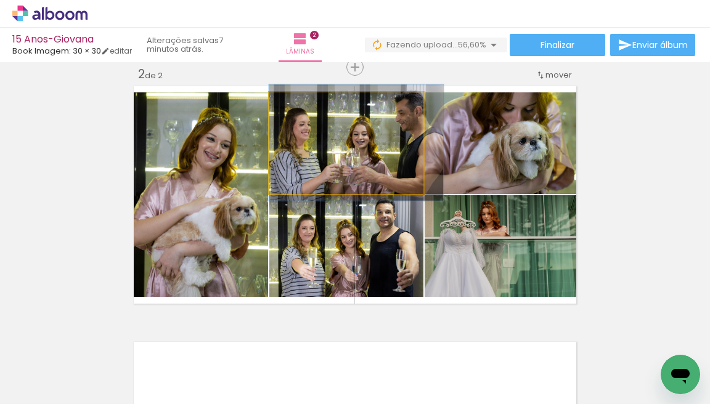
drag, startPoint x: 378, startPoint y: 149, endPoint x: 386, endPoint y: 149, distance: 8.0
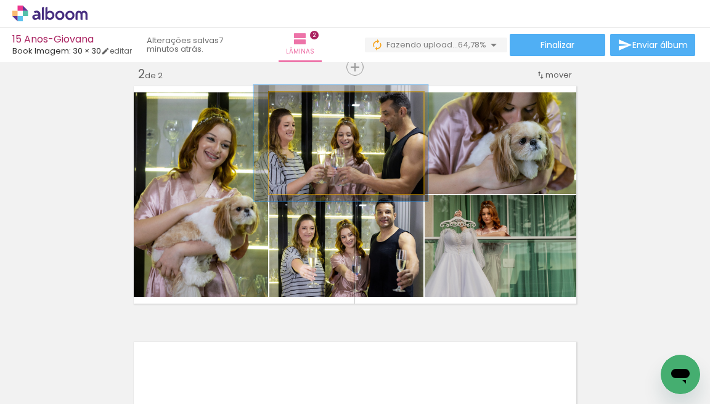
drag, startPoint x: 388, startPoint y: 148, endPoint x: 374, endPoint y: 149, distance: 14.2
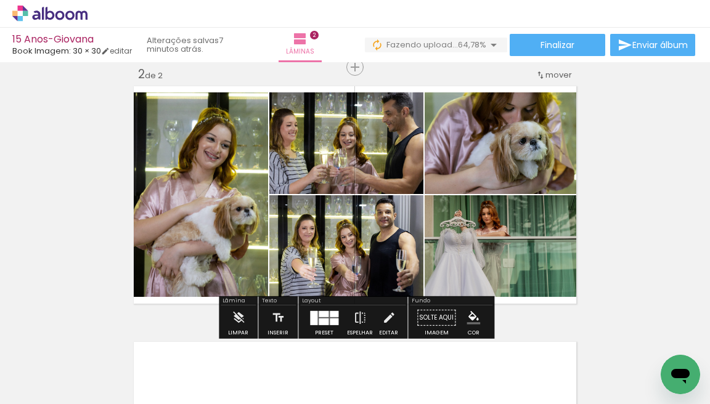
click at [358, 259] on quentale-photo at bounding box center [346, 246] width 154 height 102
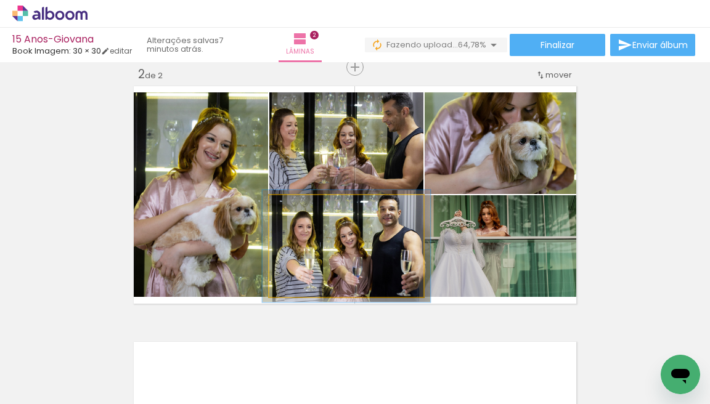
type paper-slider "109"
click at [304, 209] on div at bounding box center [301, 208] width 11 height 11
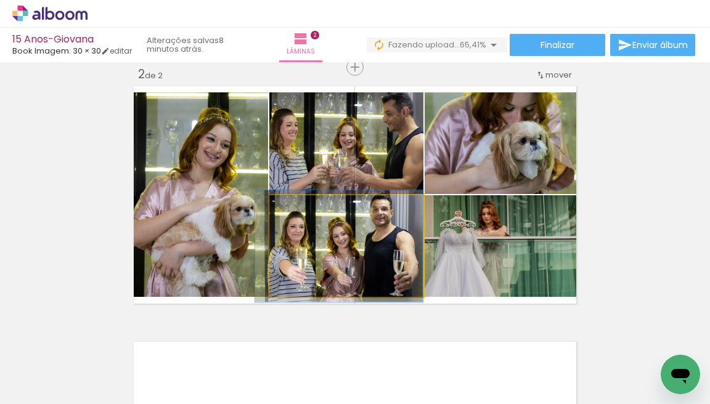
drag, startPoint x: 372, startPoint y: 254, endPoint x: 365, endPoint y: 254, distance: 7.4
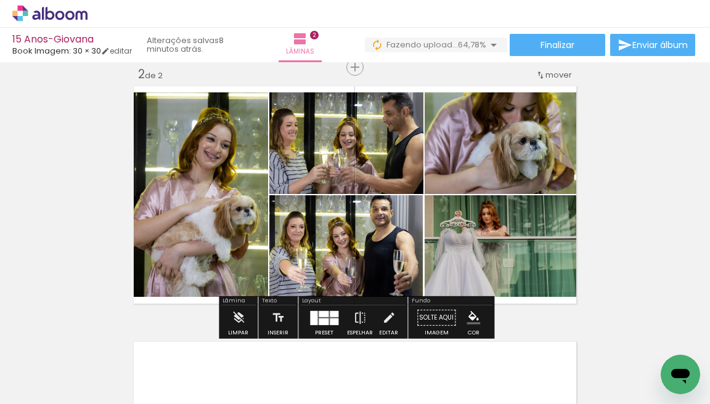
click at [610, 206] on div "Inserir lâmina 1 de 2 Inserir lâmina 2 de 2" at bounding box center [355, 179] width 710 height 768
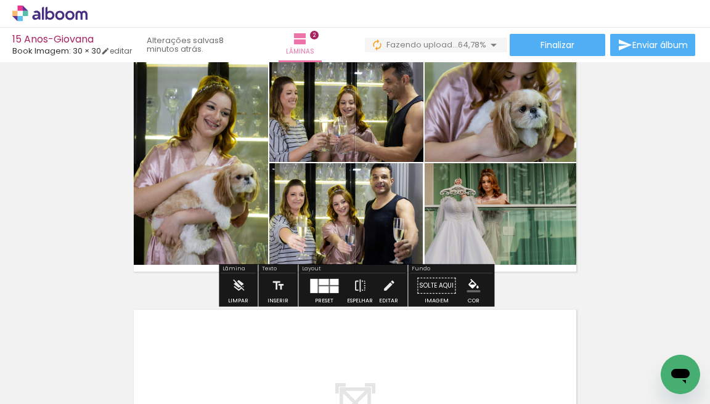
scroll to position [304, 0]
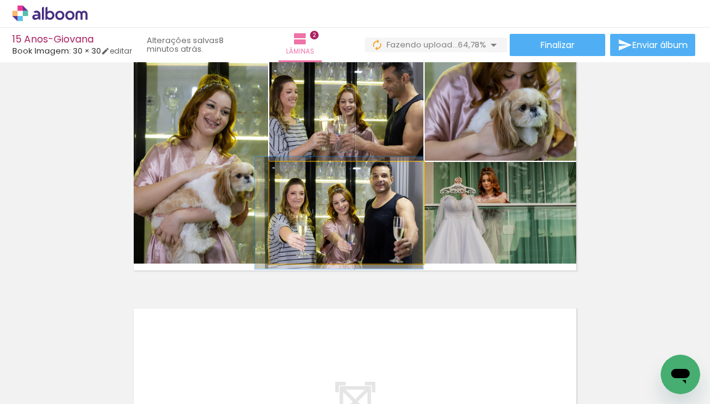
click at [327, 223] on quentale-photo at bounding box center [346, 213] width 154 height 102
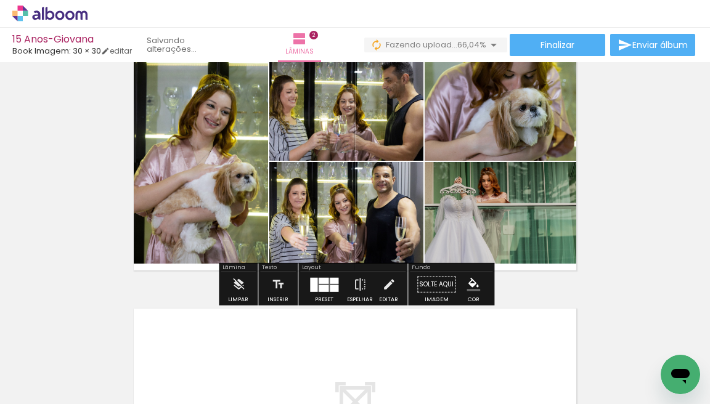
click at [645, 213] on div "Inserir lâmina 1 de 2 Inserir lâmina 2 de 2" at bounding box center [355, 146] width 710 height 768
click at [555, 46] on span "Finalizar" at bounding box center [558, 45] width 34 height 9
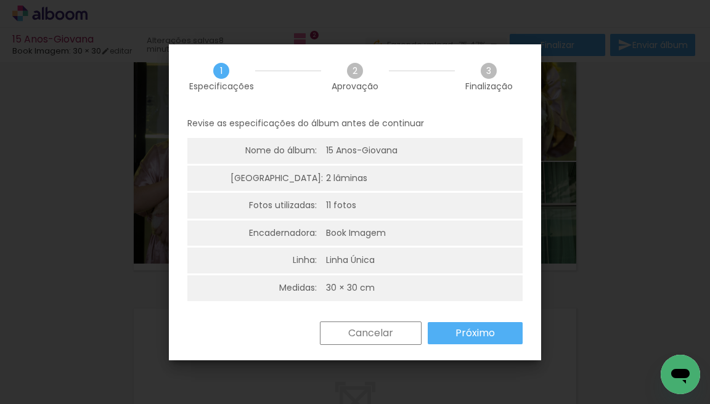
click at [0, 0] on slot "Cancelar" at bounding box center [0, 0] width 0 height 0
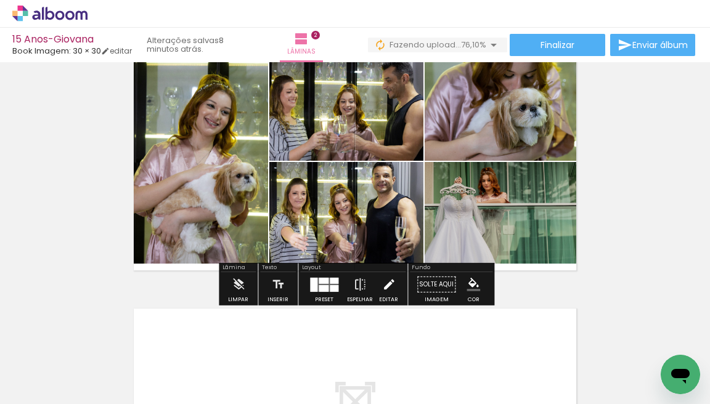
click at [382, 290] on iron-icon at bounding box center [389, 284] width 14 height 25
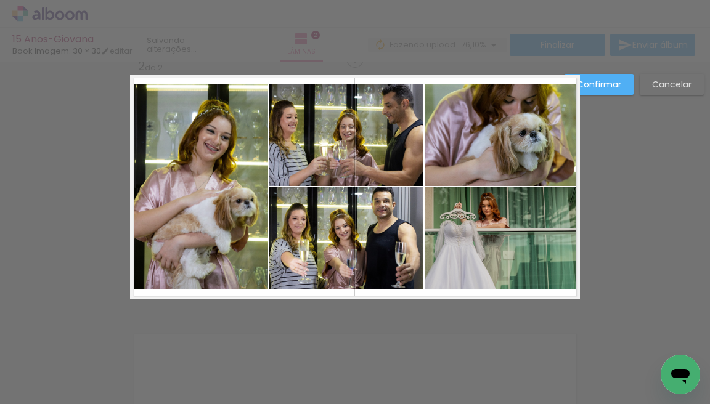
scroll to position [272, 0]
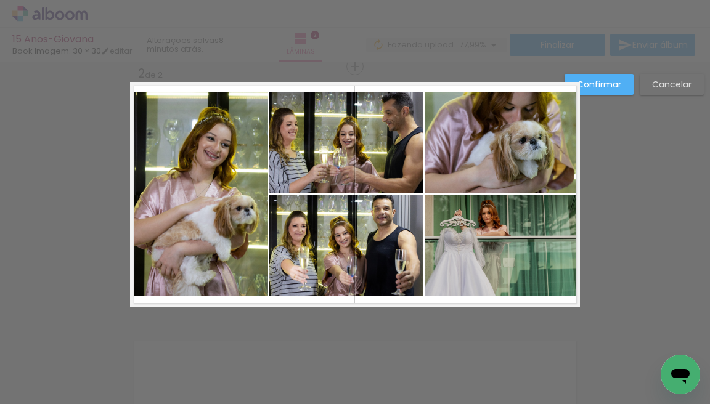
click at [0, 0] on slot "Confirmar" at bounding box center [0, 0] width 0 height 0
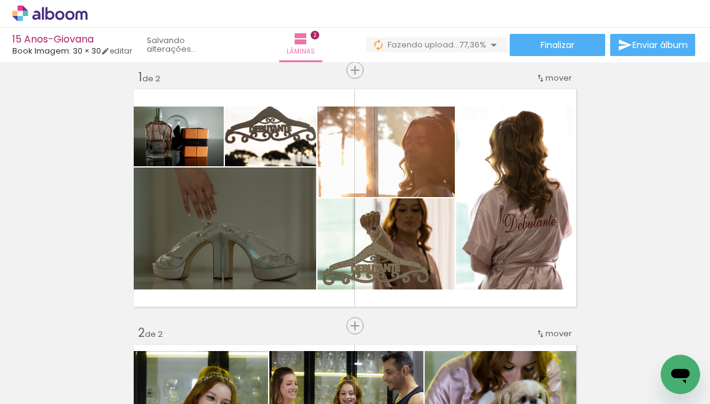
scroll to position [20, 0]
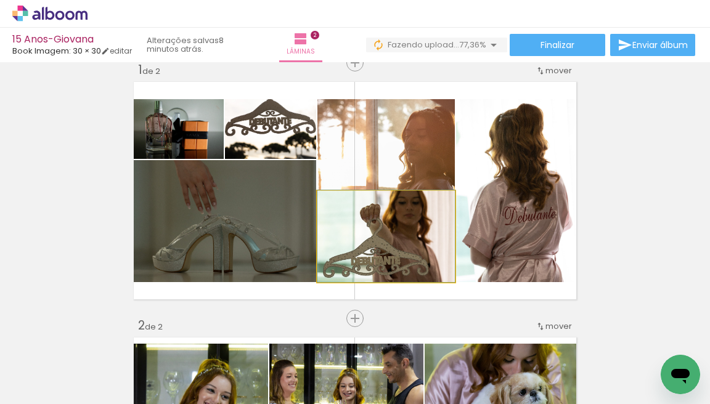
click at [414, 233] on quentale-photo at bounding box center [385, 236] width 137 height 91
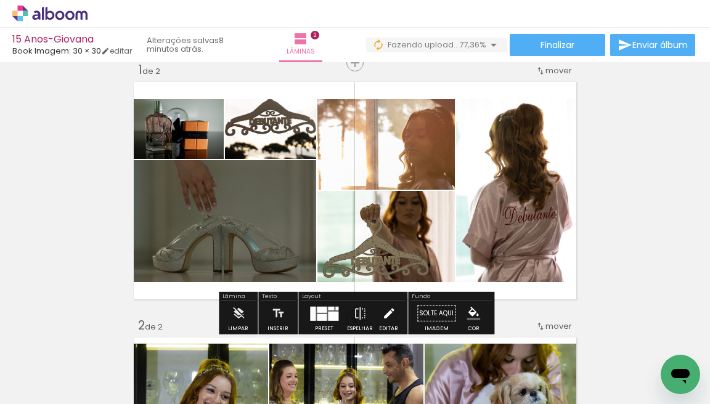
click at [386, 317] on iron-icon at bounding box center [389, 313] width 14 height 25
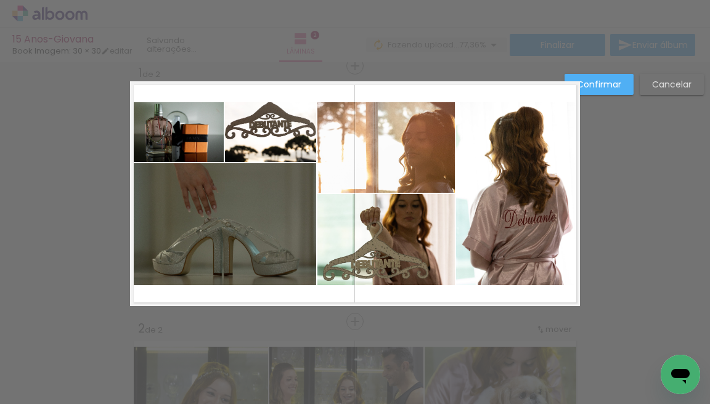
scroll to position [15, 0]
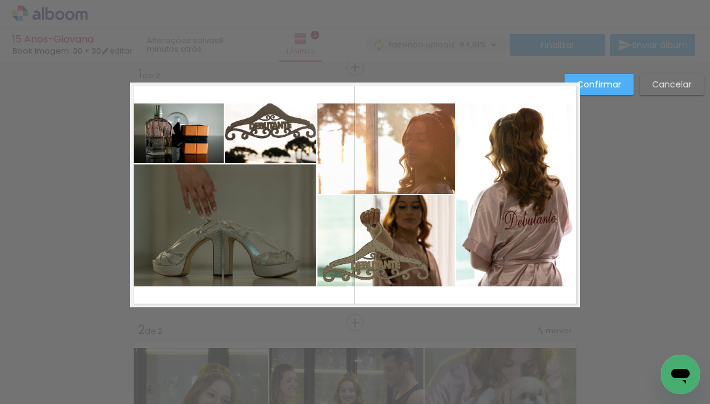
click at [392, 269] on quentale-photo at bounding box center [385, 240] width 137 height 91
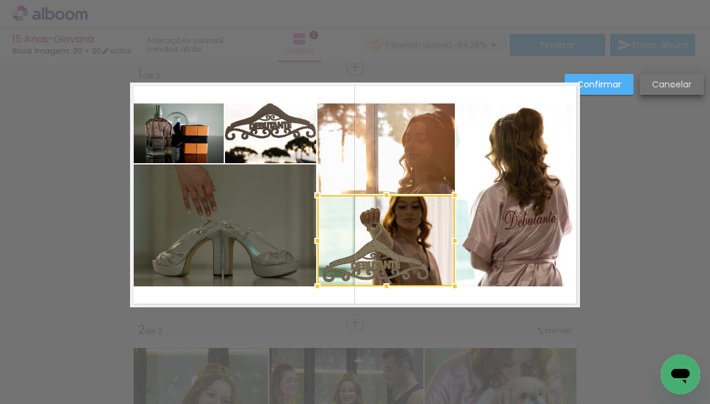
click at [0, 0] on slot "Cancelar" at bounding box center [0, 0] width 0 height 0
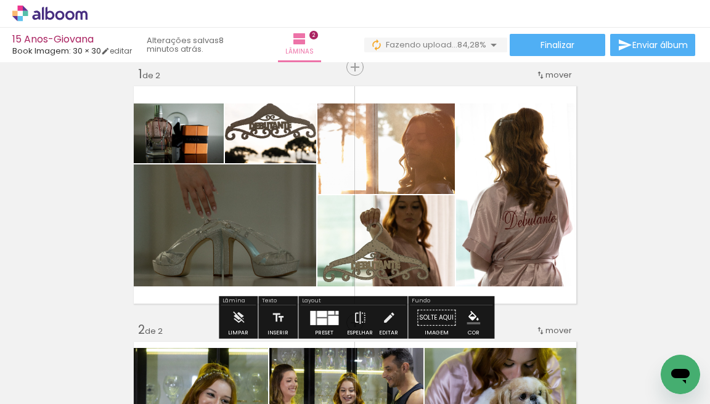
click at [395, 245] on quentale-photo at bounding box center [385, 240] width 137 height 91
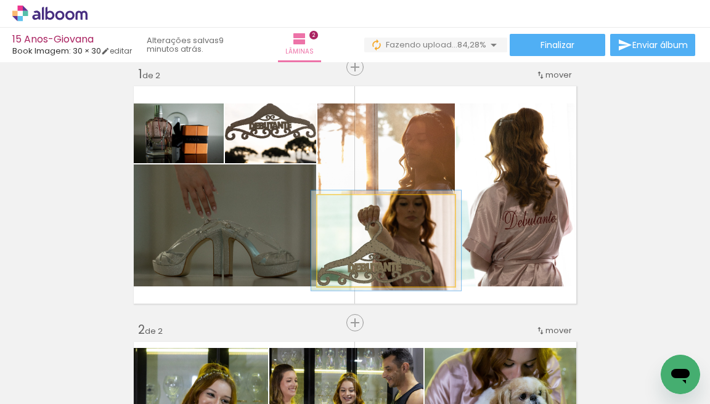
click at [350, 208] on div at bounding box center [350, 208] width 11 height 11
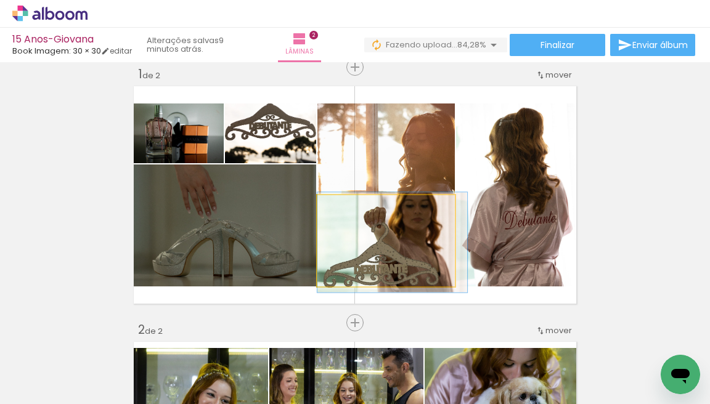
drag, startPoint x: 407, startPoint y: 246, endPoint x: 415, endPoint y: 248, distance: 8.2
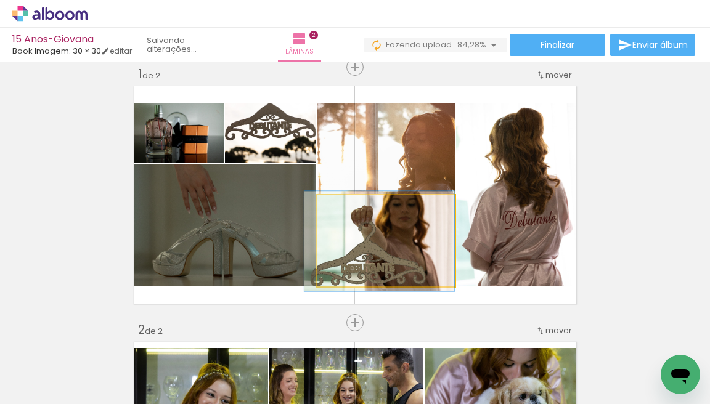
drag, startPoint x: 415, startPoint y: 248, endPoint x: 401, endPoint y: 247, distance: 14.8
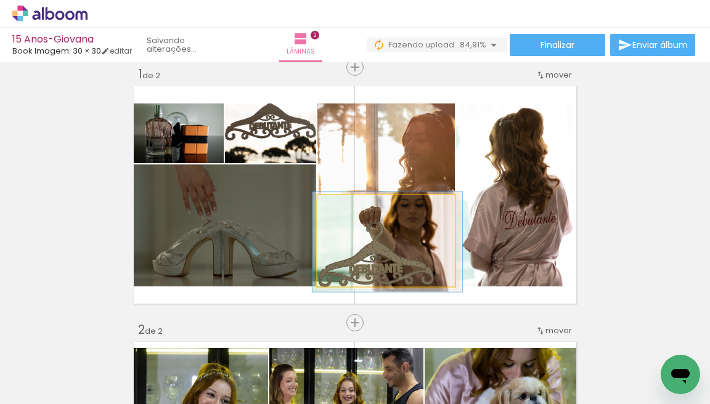
drag, startPoint x: 404, startPoint y: 247, endPoint x: 411, endPoint y: 247, distance: 6.8
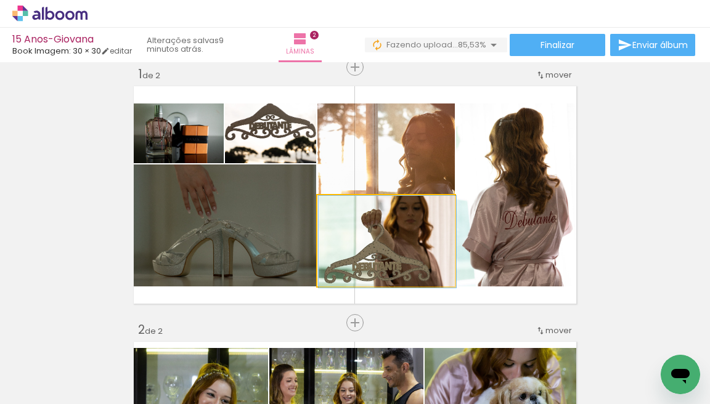
type paper-slider "100"
click at [346, 210] on div at bounding box center [346, 208] width 11 height 11
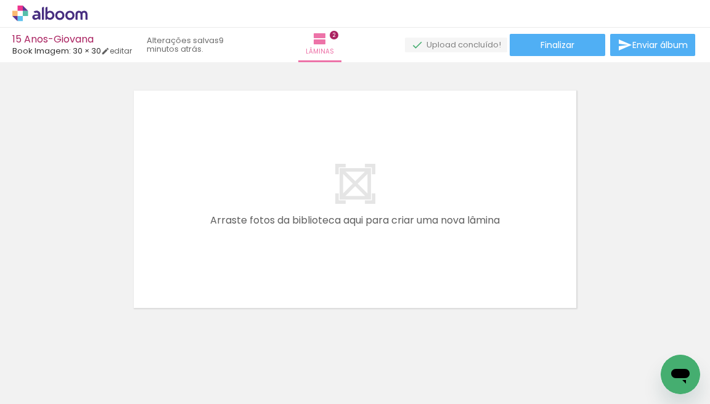
scroll to position [0, 1177]
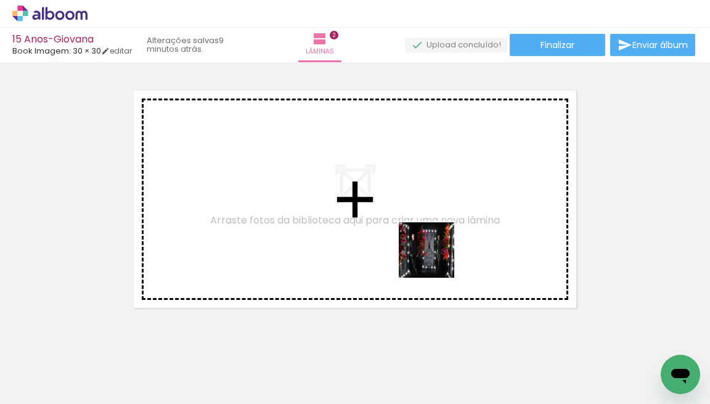
drag, startPoint x: 473, startPoint y: 295, endPoint x: 435, endPoint y: 259, distance: 52.3
click at [435, 259] on quentale-workspace at bounding box center [355, 202] width 710 height 404
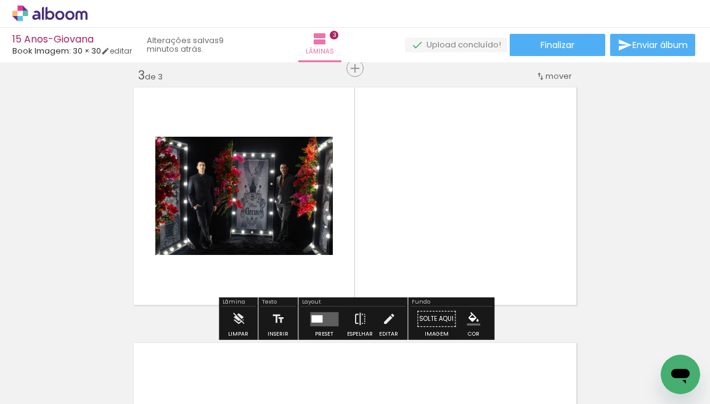
scroll to position [528, 0]
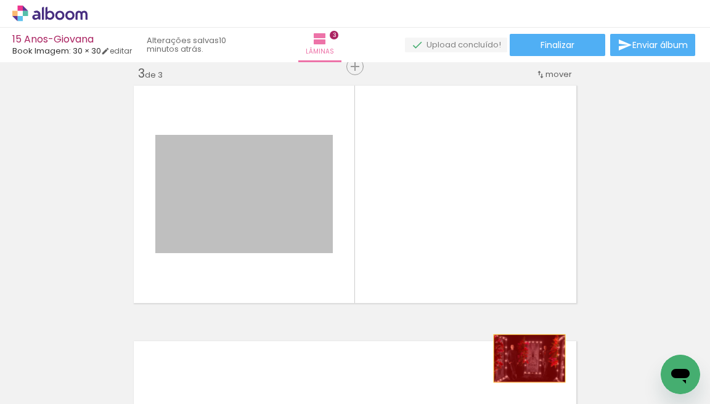
drag, startPoint x: 303, startPoint y: 210, endPoint x: 530, endPoint y: 359, distance: 272.0
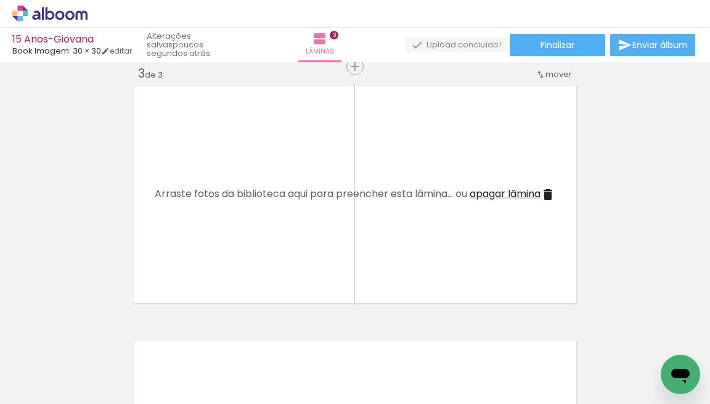
scroll to position [0, 658]
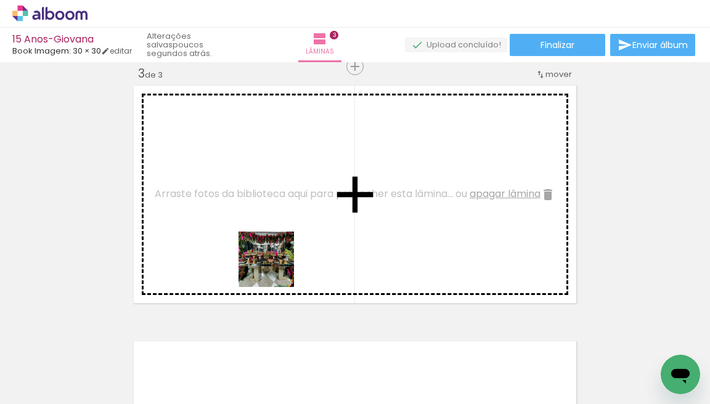
drag, startPoint x: 297, startPoint y: 344, endPoint x: 276, endPoint y: 268, distance: 78.8
click at [276, 268] on quentale-workspace at bounding box center [355, 202] width 710 height 404
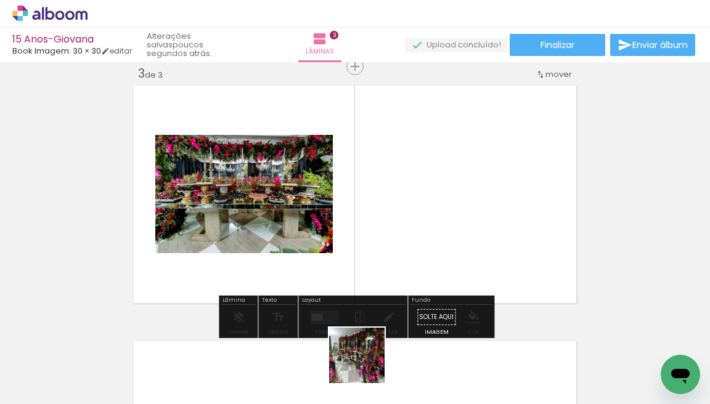
drag, startPoint x: 366, startPoint y: 365, endPoint x: 340, endPoint y: 247, distance: 121.1
click at [340, 247] on quentale-workspace at bounding box center [355, 202] width 710 height 404
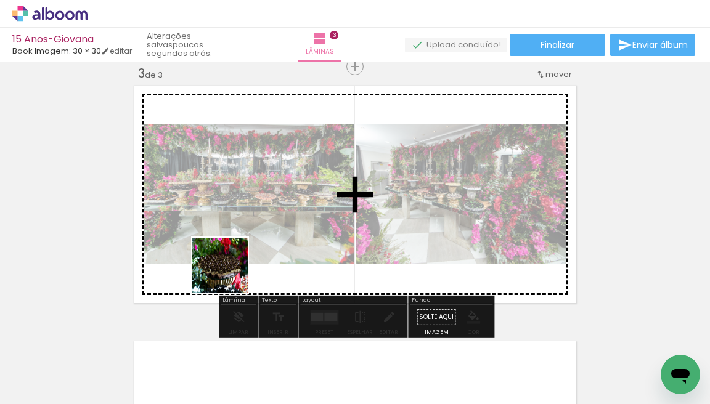
drag, startPoint x: 232, startPoint y: 361, endPoint x: 224, endPoint y: 258, distance: 103.2
click at [224, 258] on quentale-workspace at bounding box center [355, 202] width 710 height 404
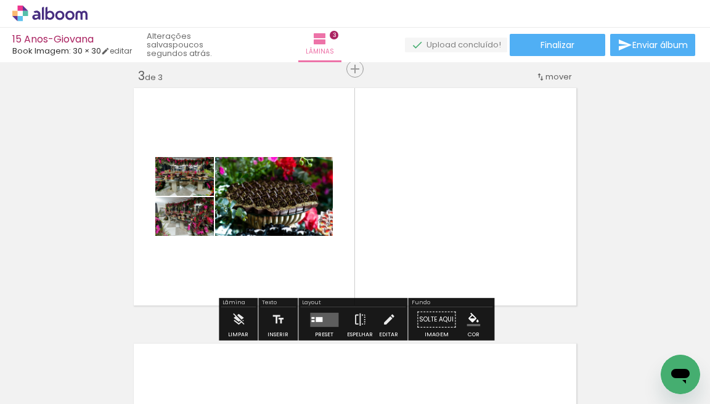
scroll to position [523, 0]
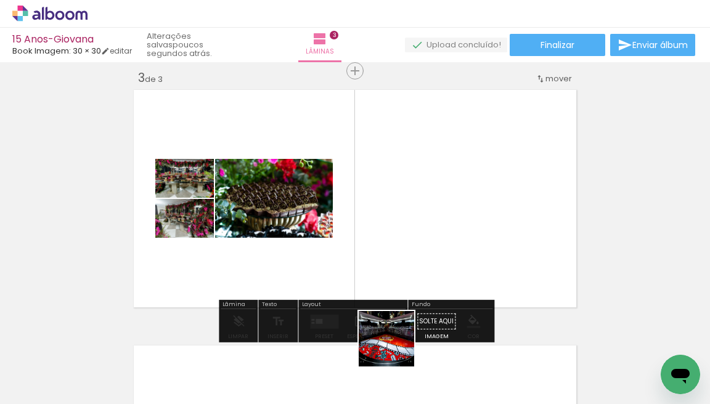
drag, startPoint x: 396, startPoint y: 348, endPoint x: 371, endPoint y: 266, distance: 86.2
click at [371, 266] on quentale-workspace at bounding box center [355, 202] width 710 height 404
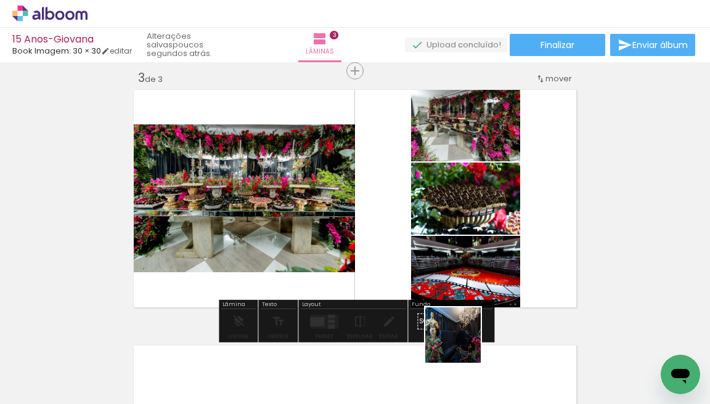
drag, startPoint x: 462, startPoint y: 345, endPoint x: 444, endPoint y: 281, distance: 66.1
click at [444, 281] on quentale-workspace at bounding box center [355, 202] width 710 height 404
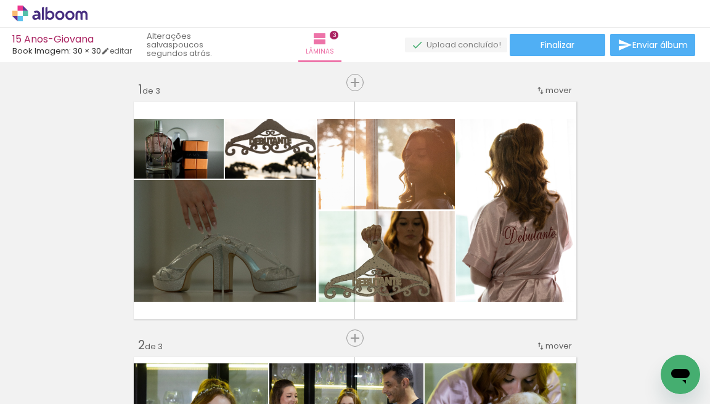
scroll to position [0, 706]
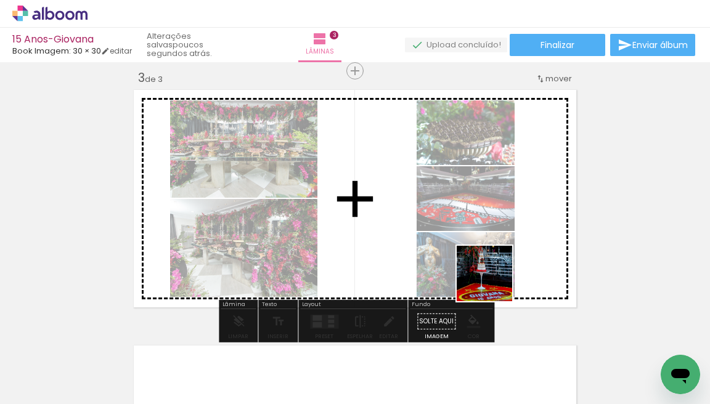
drag, startPoint x: 557, startPoint y: 336, endPoint x: 480, endPoint y: 274, distance: 98.7
click at [480, 274] on quentale-workspace at bounding box center [355, 202] width 710 height 404
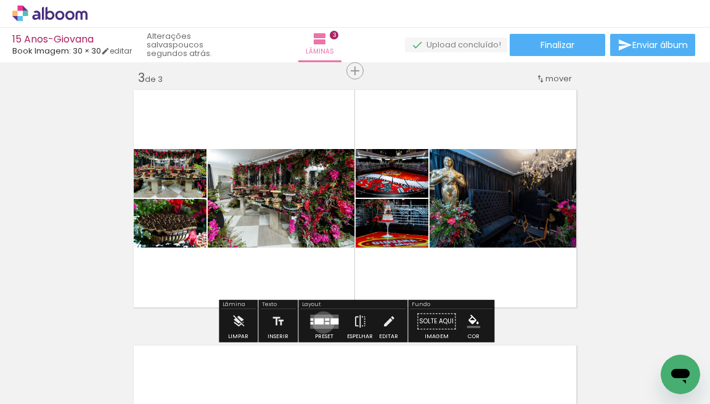
click at [321, 323] on div at bounding box center [318, 321] width 9 height 6
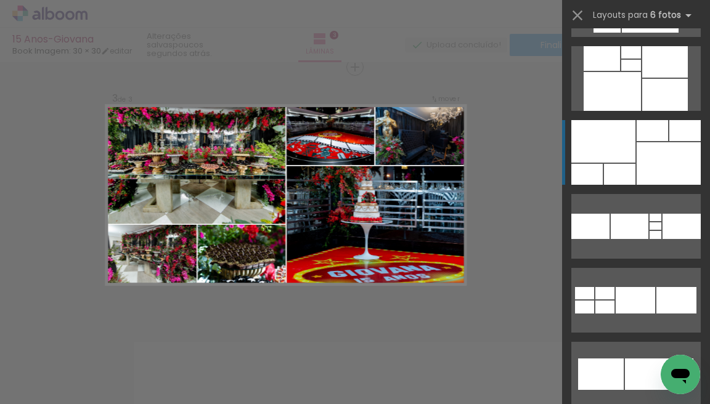
scroll to position [1027, 0]
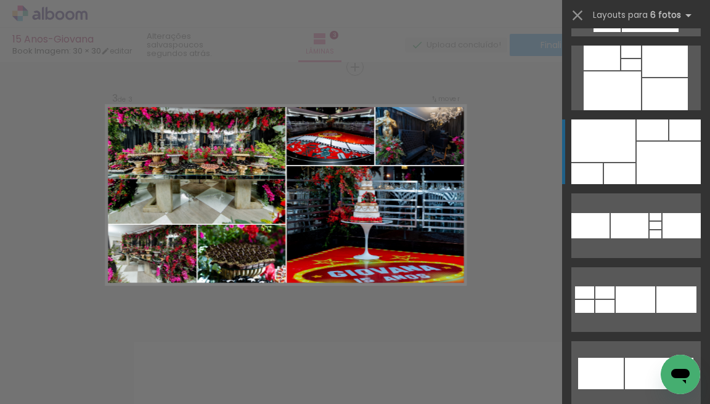
click at [626, 163] on div at bounding box center [619, 173] width 31 height 21
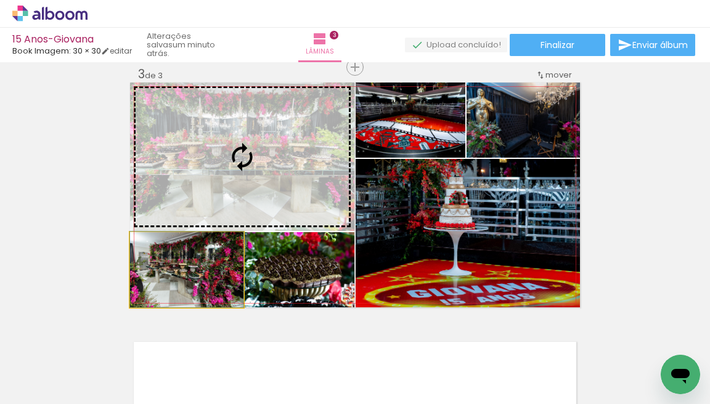
drag, startPoint x: 199, startPoint y: 264, endPoint x: 198, endPoint y: 159, distance: 104.8
click at [0, 0] on slot at bounding box center [0, 0] width 0 height 0
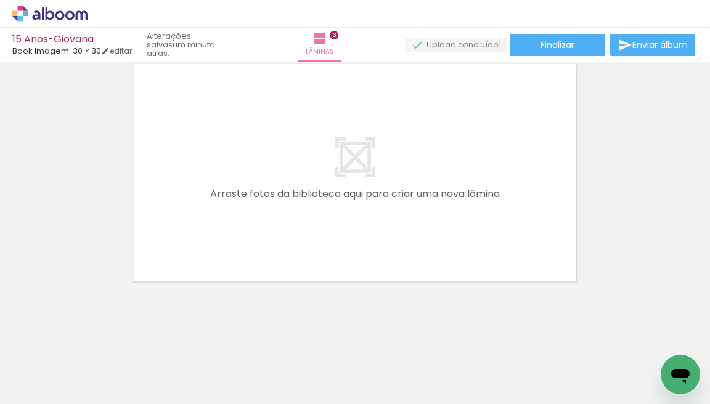
scroll to position [0, 909]
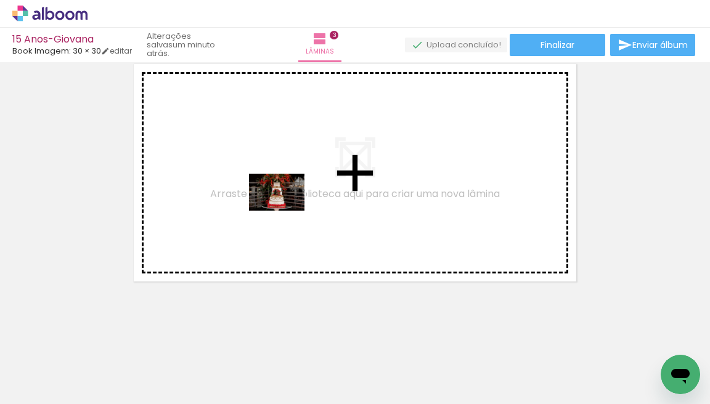
drag, startPoint x: 323, startPoint y: 359, endPoint x: 286, endPoint y: 211, distance: 152.5
click at [286, 211] on quentale-workspace at bounding box center [355, 202] width 710 height 404
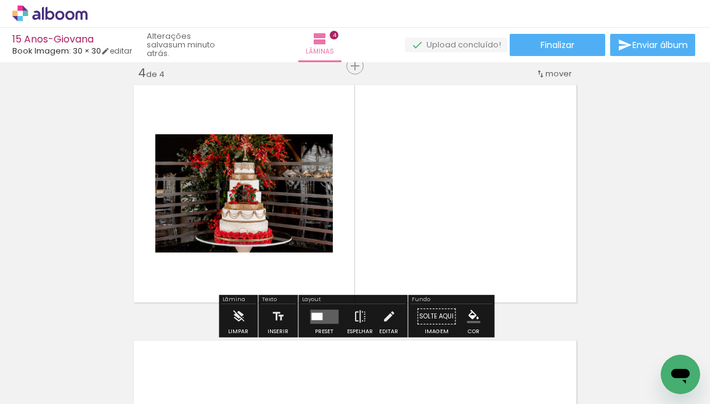
scroll to position [783, 0]
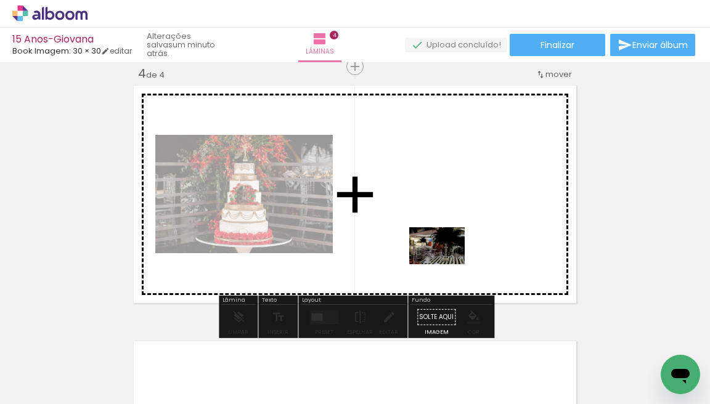
drag, startPoint x: 471, startPoint y: 356, endPoint x: 446, endPoint y: 265, distance: 94.5
click at [446, 265] on quentale-workspace at bounding box center [355, 202] width 710 height 404
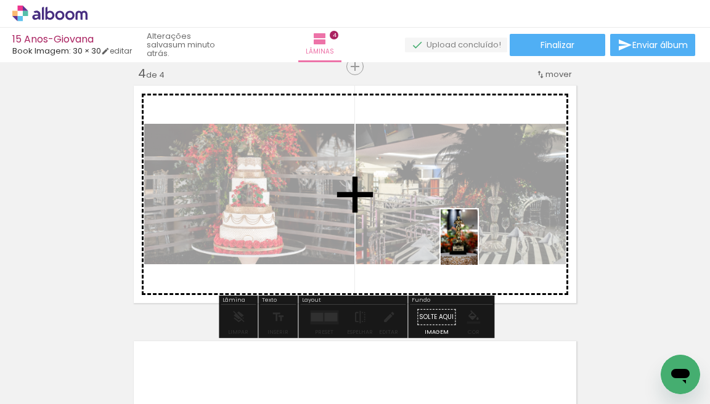
drag, startPoint x: 539, startPoint y: 361, endPoint x: 478, endPoint y: 247, distance: 129.9
click at [478, 247] on quentale-workspace at bounding box center [355, 202] width 710 height 404
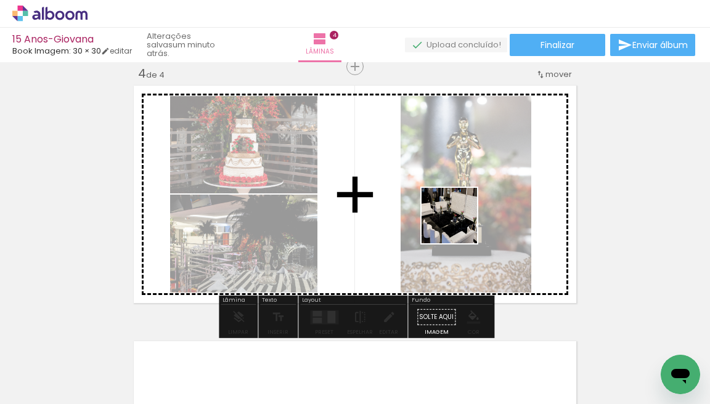
drag, startPoint x: 596, startPoint y: 357, endPoint x: 450, endPoint y: 218, distance: 201.8
click at [450, 218] on quentale-workspace at bounding box center [355, 202] width 710 height 404
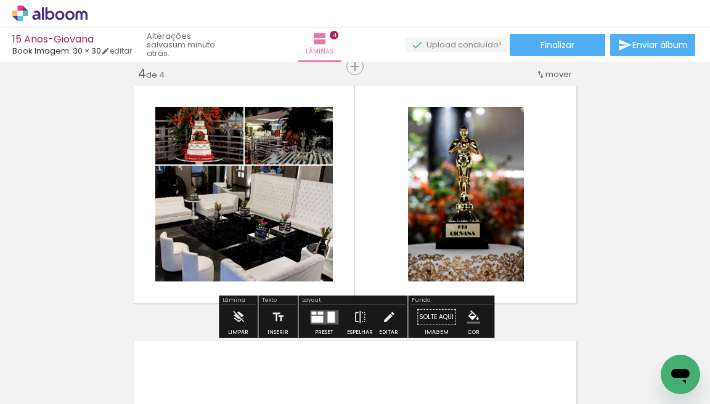
scroll to position [0, 1114]
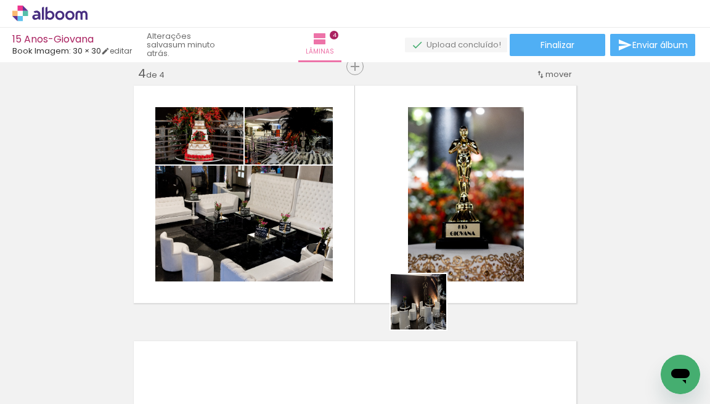
drag, startPoint x: 442, startPoint y: 333, endPoint x: 380, endPoint y: 243, distance: 109.4
click at [380, 243] on quentale-workspace at bounding box center [355, 202] width 710 height 404
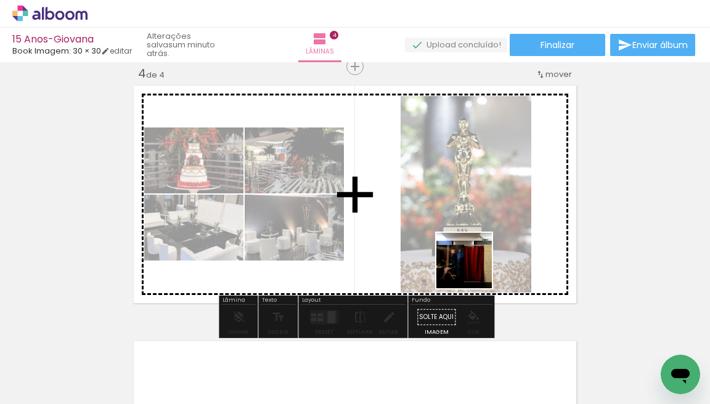
drag, startPoint x: 530, startPoint y: 366, endPoint x: 426, endPoint y: 222, distance: 177.9
click at [426, 222] on quentale-workspace at bounding box center [355, 202] width 710 height 404
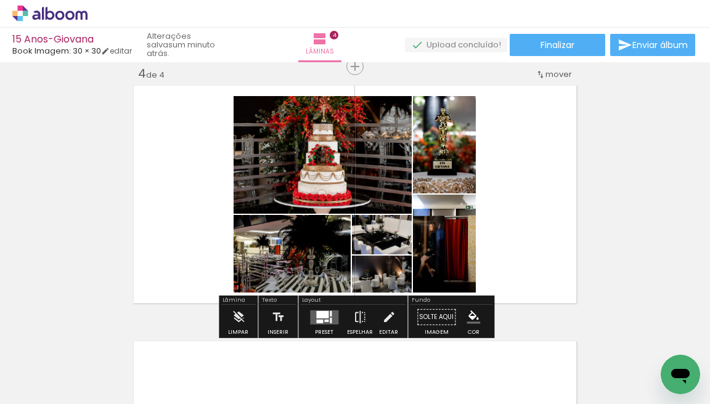
click at [324, 321] on div at bounding box center [326, 320] width 4 height 2
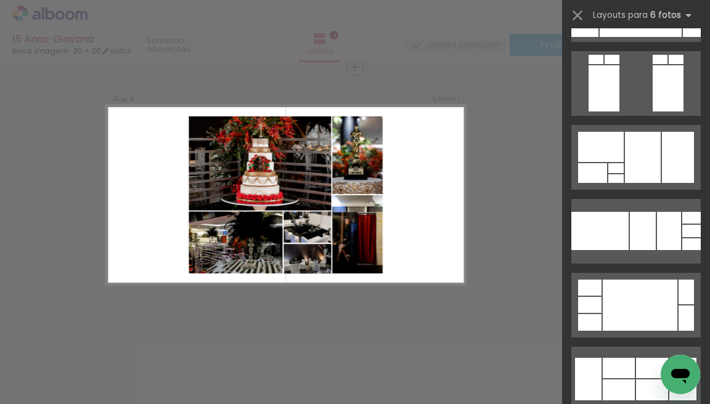
scroll to position [2673, 0]
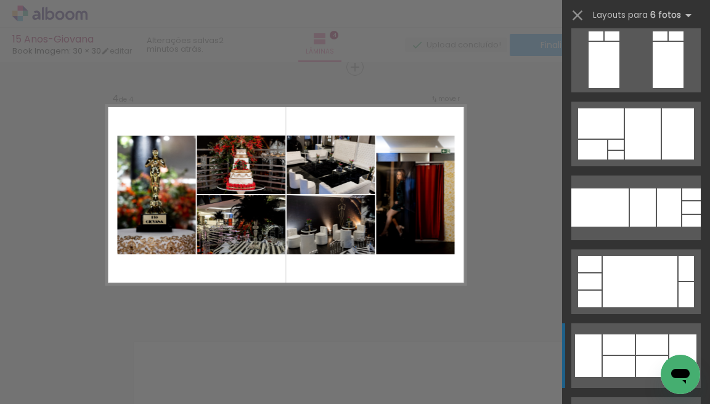
click at [637, 353] on div at bounding box center [652, 345] width 32 height 20
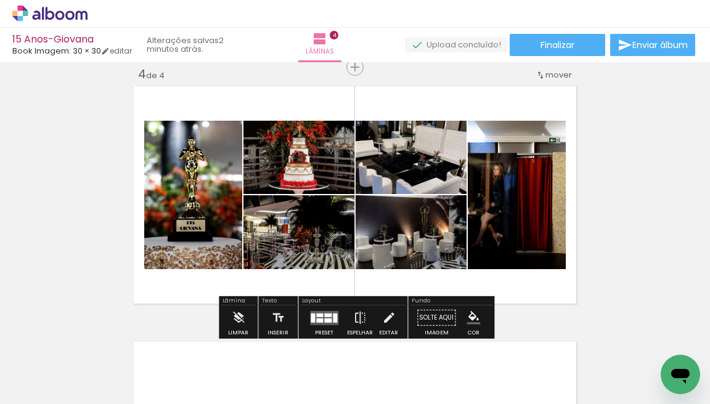
click at [312, 315] on div at bounding box center [313, 317] width 4 height 9
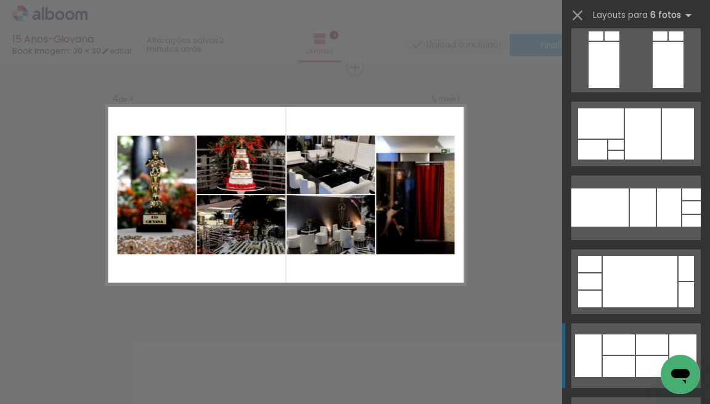
scroll to position [3257, 0]
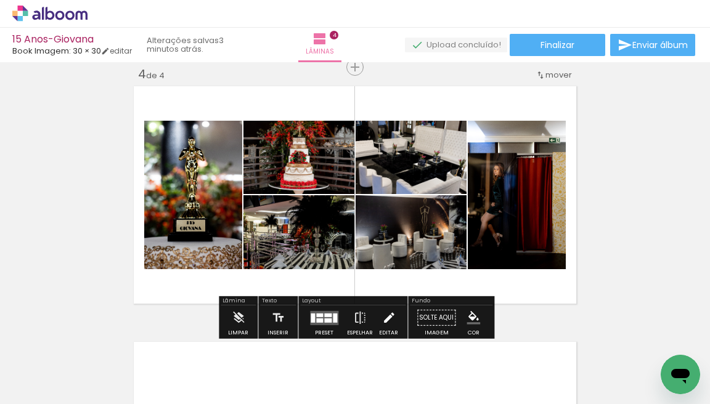
click at [386, 321] on iron-icon at bounding box center [389, 318] width 14 height 25
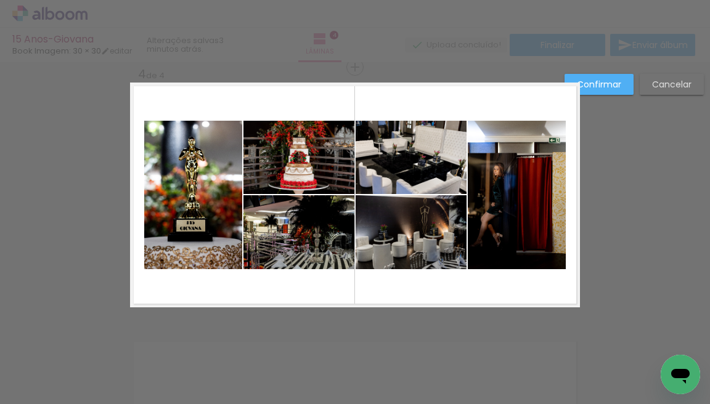
click at [227, 226] on quentale-photo at bounding box center [193, 195] width 98 height 149
click at [292, 241] on quentale-photo at bounding box center [298, 232] width 111 height 74
click at [298, 168] on quentale-photo at bounding box center [298, 157] width 111 height 73
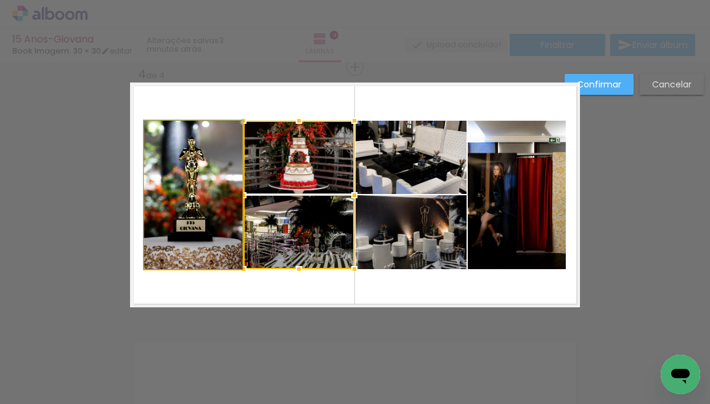
click at [206, 184] on quentale-photo at bounding box center [193, 195] width 98 height 149
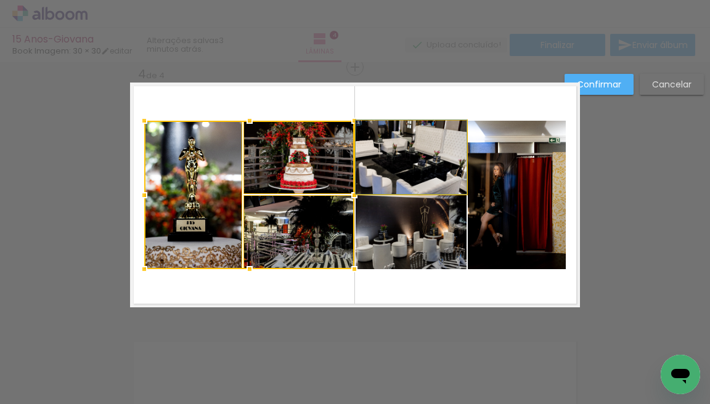
click at [408, 175] on quentale-photo at bounding box center [411, 157] width 111 height 73
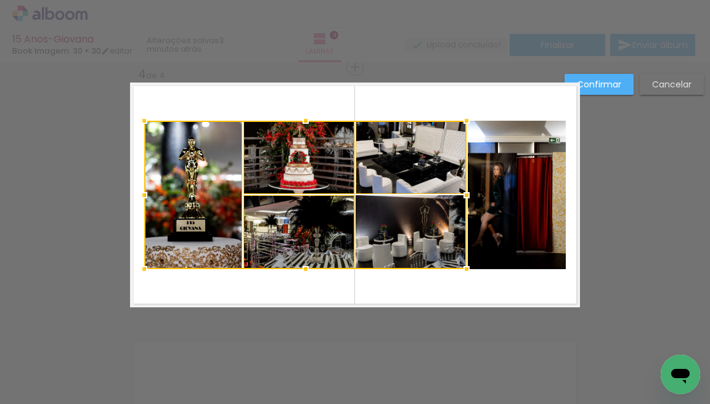
click at [408, 219] on div at bounding box center [305, 195] width 322 height 149
click at [523, 215] on quentale-photo at bounding box center [517, 195] width 98 height 149
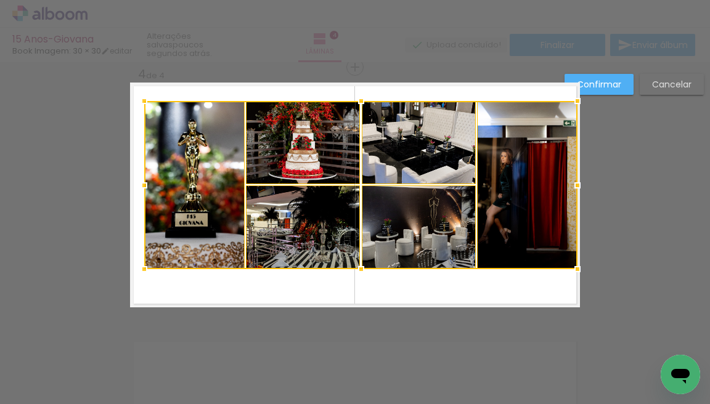
drag, startPoint x: 568, startPoint y: 118, endPoint x: 600, endPoint y: 99, distance: 37.3
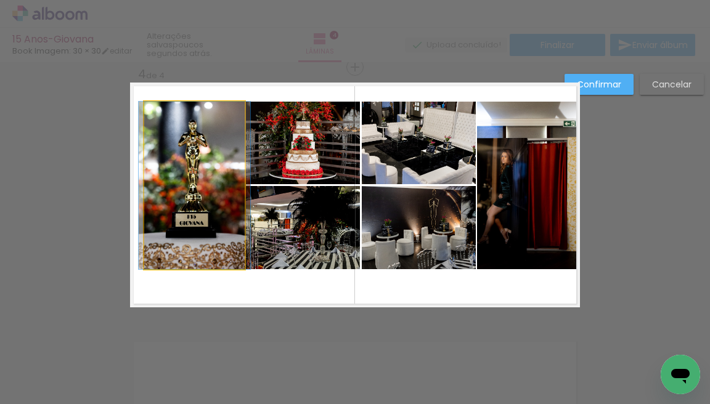
click at [210, 189] on quentale-photo at bounding box center [194, 186] width 100 height 168
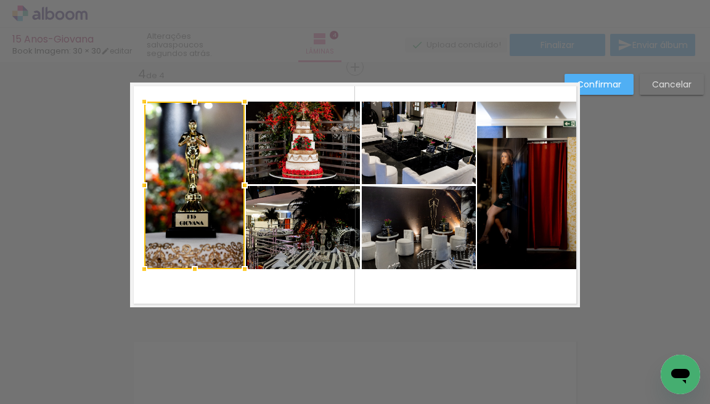
click at [306, 164] on quentale-photo at bounding box center [303, 143] width 114 height 83
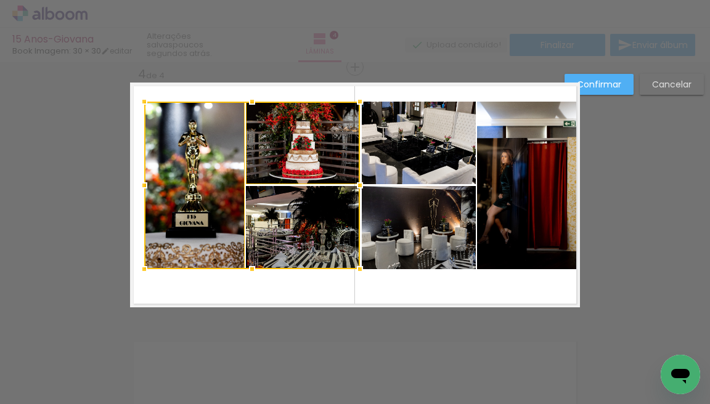
click at [304, 219] on div at bounding box center [252, 186] width 216 height 168
drag, startPoint x: 402, startPoint y: 165, endPoint x: 402, endPoint y: 197, distance: 32.1
click at [402, 165] on quentale-photo at bounding box center [419, 143] width 114 height 83
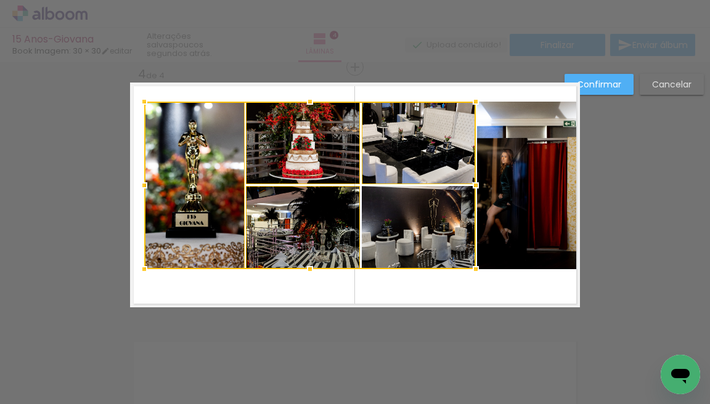
click at [404, 224] on div at bounding box center [310, 186] width 332 height 168
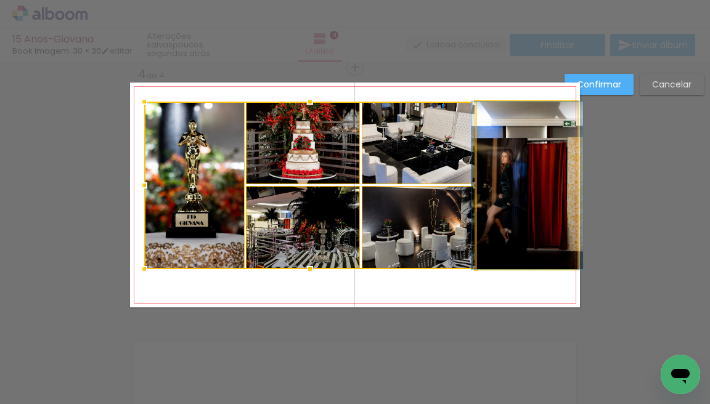
click at [534, 223] on quentale-photo at bounding box center [527, 186] width 100 height 168
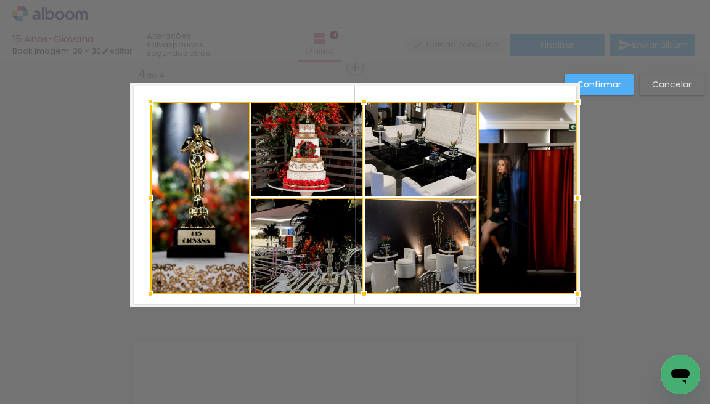
drag, startPoint x: 144, startPoint y: 269, endPoint x: 88, endPoint y: 293, distance: 61.8
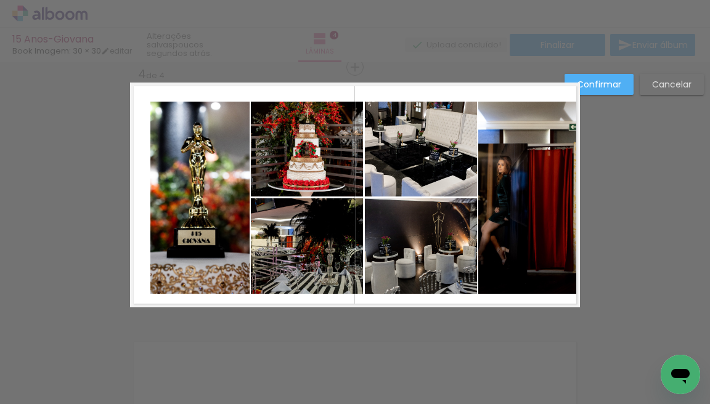
click at [0, 0] on slot "Cancelar" at bounding box center [0, 0] width 0 height 0
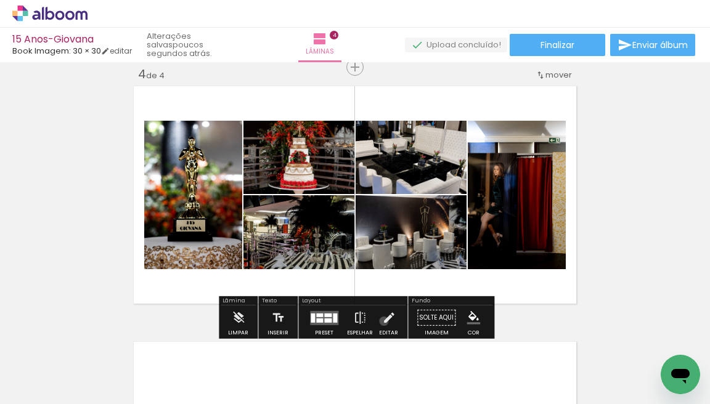
click at [382, 321] on iron-icon at bounding box center [389, 318] width 14 height 25
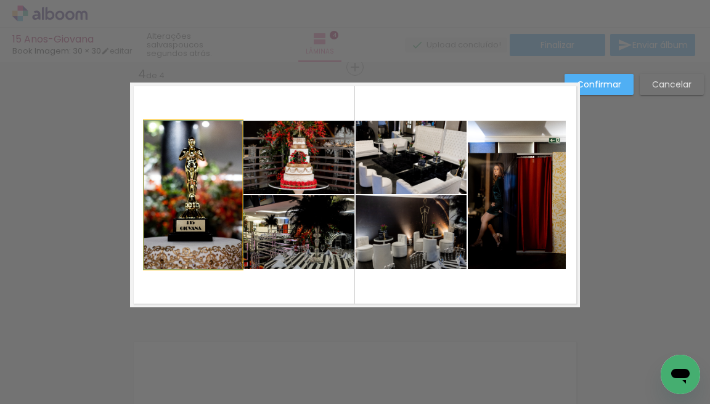
click at [188, 194] on quentale-photo at bounding box center [193, 195] width 98 height 149
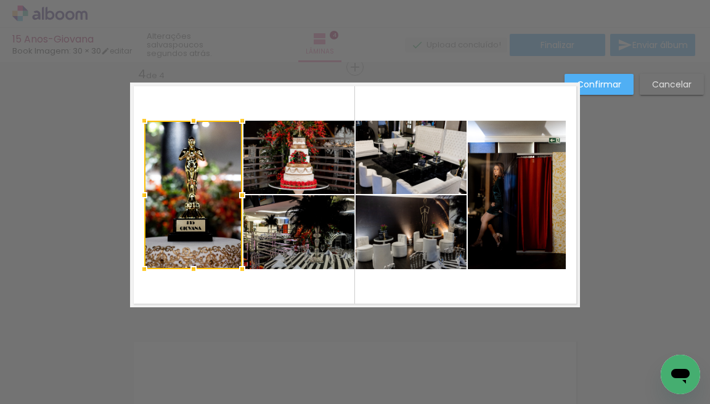
drag, startPoint x: 288, startPoint y: 166, endPoint x: 289, endPoint y: 174, distance: 8.0
click at [288, 166] on quentale-photo at bounding box center [298, 157] width 111 height 73
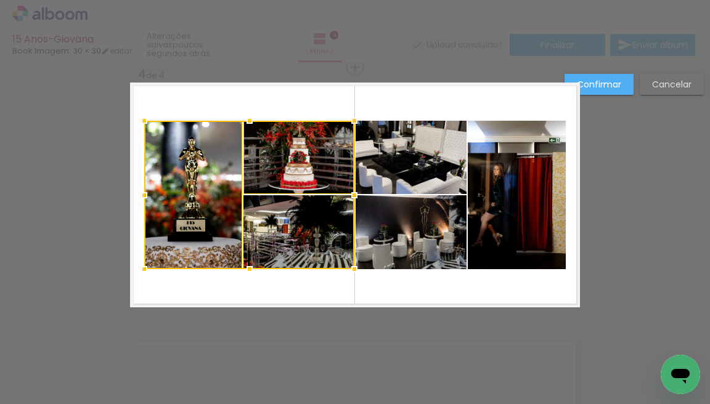
click at [295, 230] on div at bounding box center [249, 195] width 210 height 149
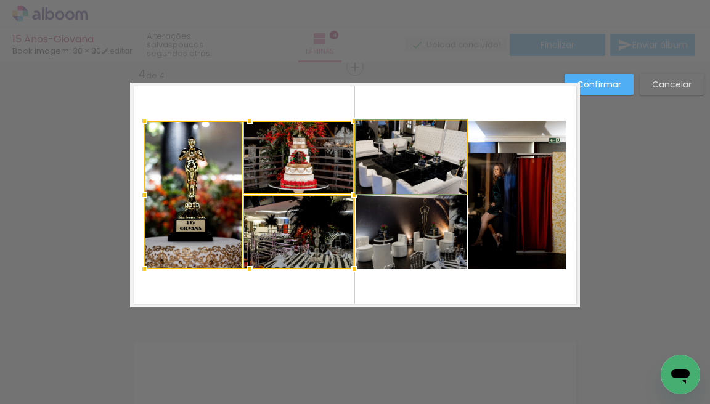
click at [403, 165] on quentale-photo at bounding box center [411, 157] width 111 height 73
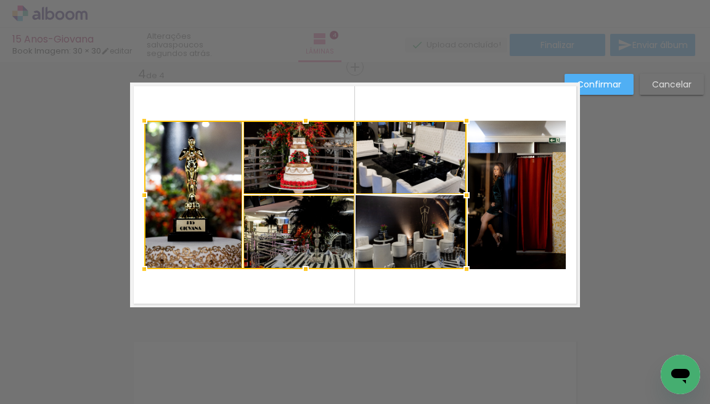
click at [401, 216] on div at bounding box center [305, 195] width 322 height 149
click at [523, 201] on quentale-photo at bounding box center [517, 195] width 98 height 149
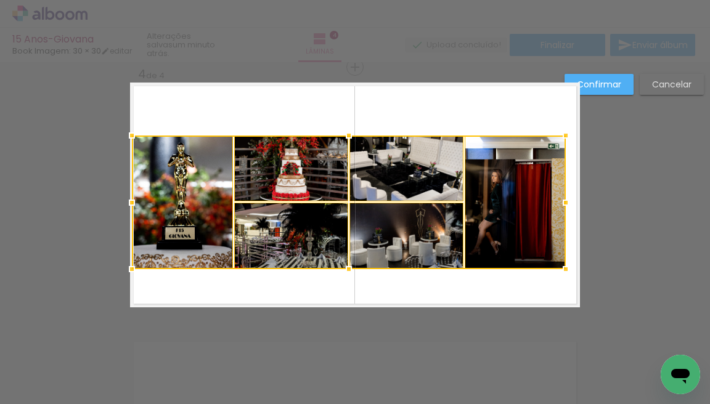
drag, startPoint x: 143, startPoint y: 121, endPoint x: 173, endPoint y: 136, distance: 33.6
click at [173, 136] on div at bounding box center [349, 203] width 434 height 134
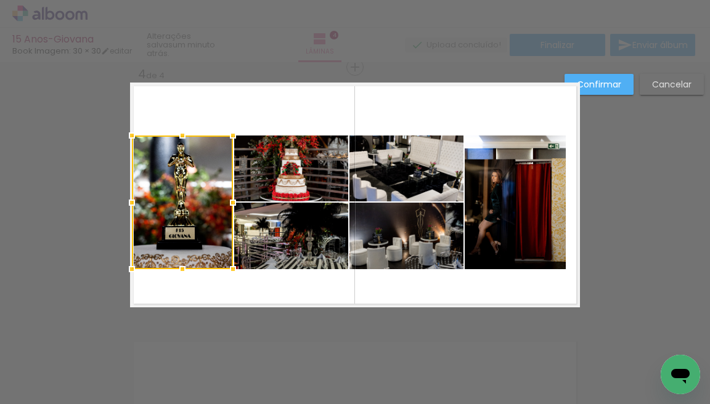
click at [0, 0] on slot "Cancelar" at bounding box center [0, 0] width 0 height 0
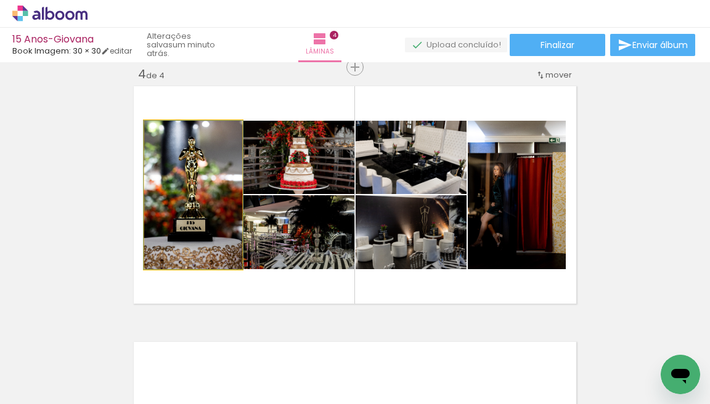
click at [196, 207] on quentale-photo at bounding box center [193, 195] width 98 height 149
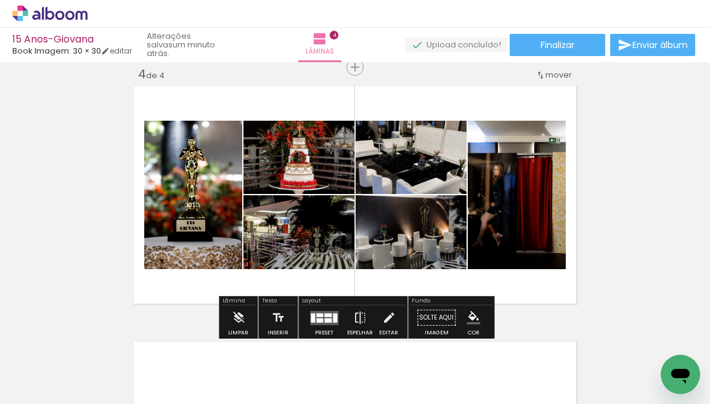
click at [311, 163] on quentale-photo at bounding box center [298, 157] width 111 height 73
click at [306, 228] on quentale-photo at bounding box center [298, 232] width 111 height 74
click at [192, 194] on quentale-photo at bounding box center [193, 195] width 98 height 149
click at [387, 319] on iron-icon at bounding box center [389, 318] width 14 height 25
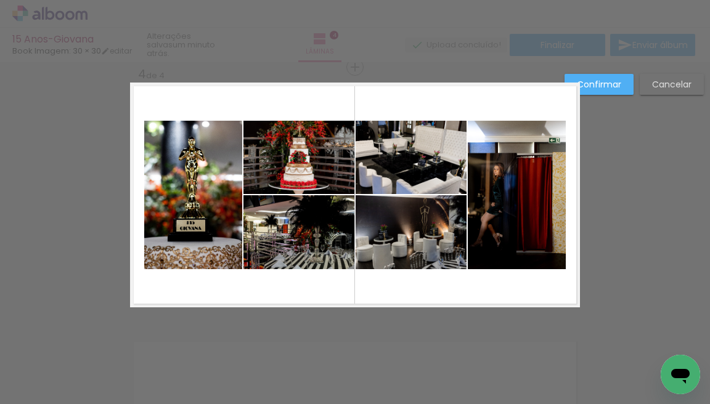
click at [218, 220] on quentale-photo at bounding box center [193, 195] width 98 height 149
click at [302, 168] on quentale-photo at bounding box center [298, 157] width 111 height 73
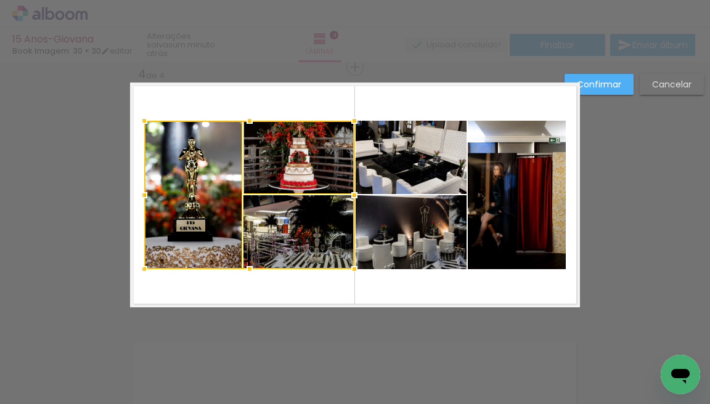
click at [300, 242] on div at bounding box center [249, 195] width 210 height 149
click at [406, 229] on quentale-photo at bounding box center [411, 232] width 111 height 74
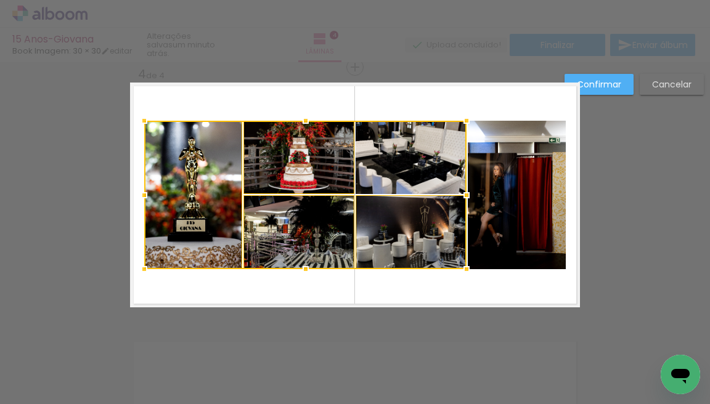
click at [419, 173] on div at bounding box center [305, 195] width 322 height 149
click at [504, 185] on quentale-photo at bounding box center [517, 195] width 98 height 149
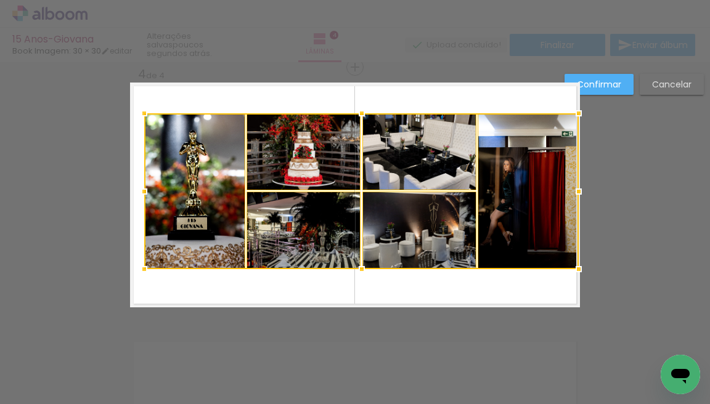
drag, startPoint x: 567, startPoint y: 120, endPoint x: 579, endPoint y: 112, distance: 13.9
click at [579, 112] on div at bounding box center [578, 113] width 25 height 25
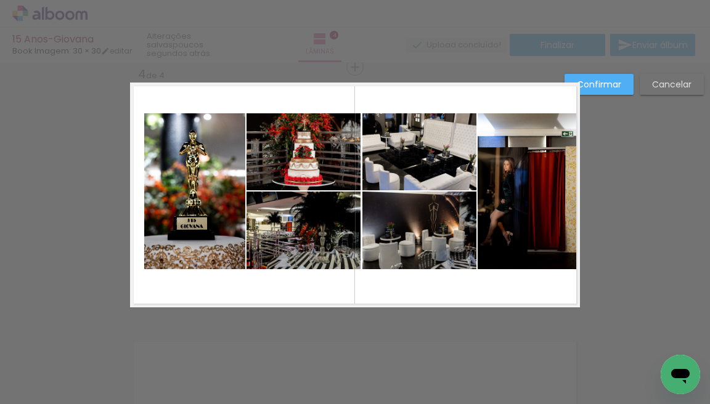
click at [521, 180] on quentale-photo at bounding box center [528, 191] width 101 height 156
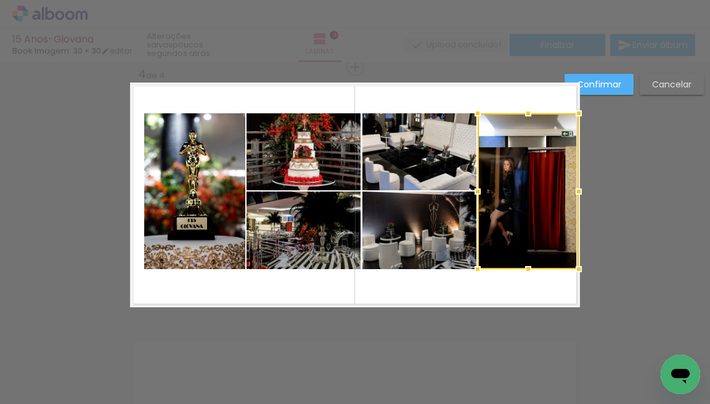
click at [414, 163] on quentale-photo at bounding box center [419, 151] width 115 height 77
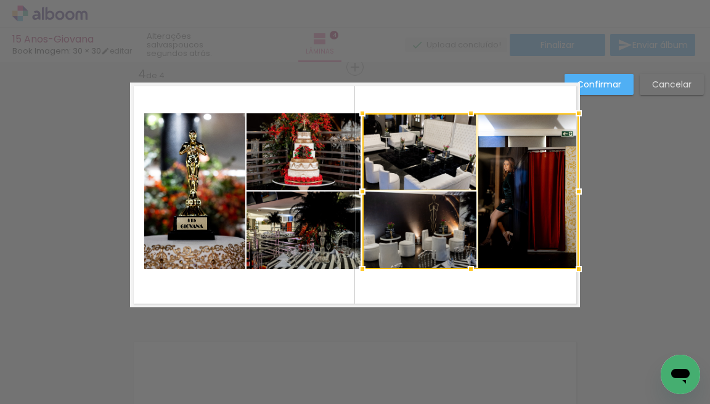
drag, startPoint x: 395, startPoint y: 223, endPoint x: 381, endPoint y: 226, distance: 14.4
click at [395, 223] on div at bounding box center [470, 191] width 216 height 156
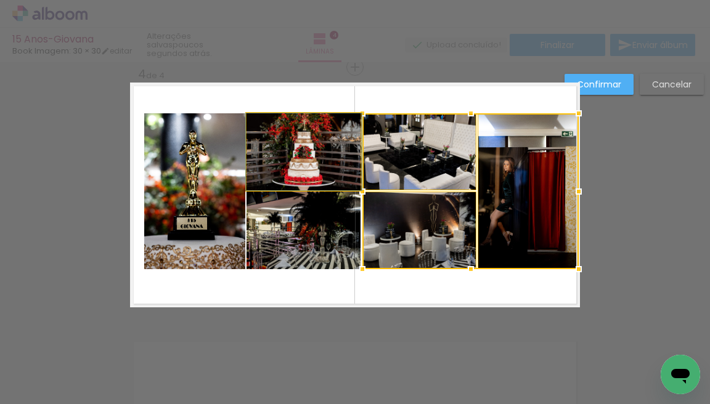
click at [317, 165] on quentale-photo at bounding box center [304, 151] width 115 height 77
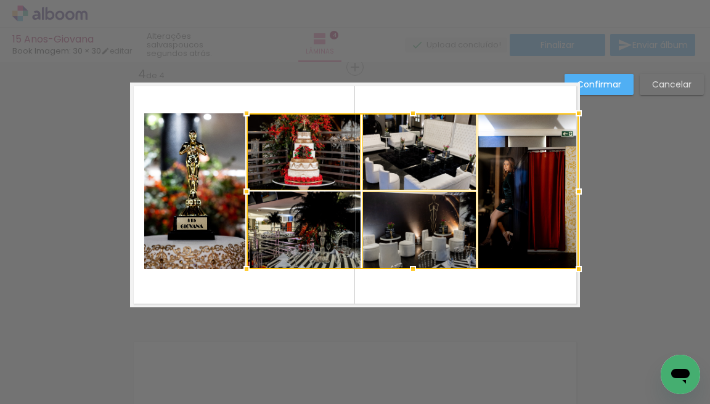
click at [296, 222] on div at bounding box center [413, 191] width 332 height 156
click at [221, 225] on quentale-photo at bounding box center [194, 191] width 101 height 156
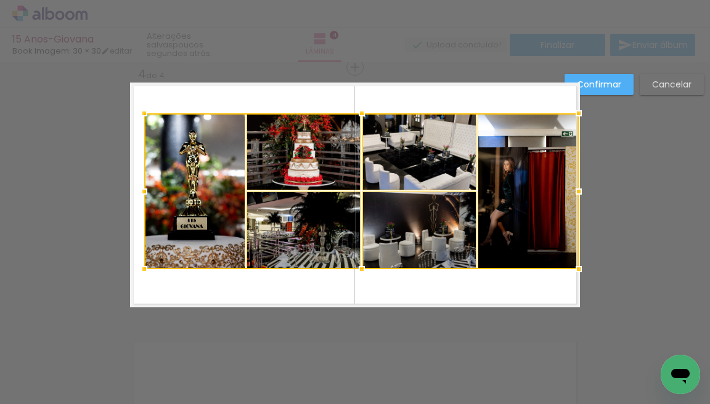
scroll to position [0, 0]
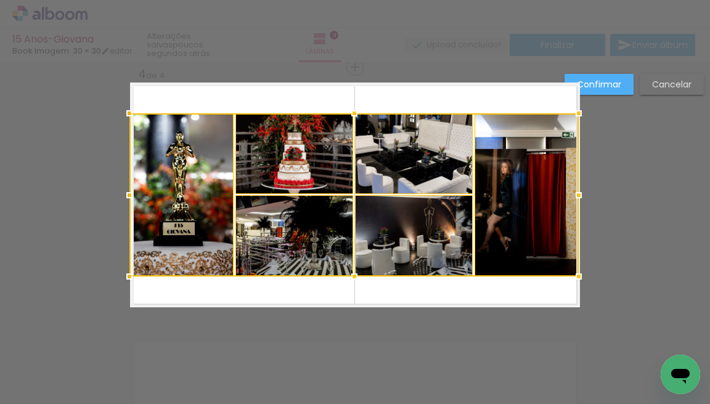
drag, startPoint x: 144, startPoint y: 269, endPoint x: 133, endPoint y: 276, distance: 12.8
click at [133, 276] on div at bounding box center [129, 276] width 25 height 25
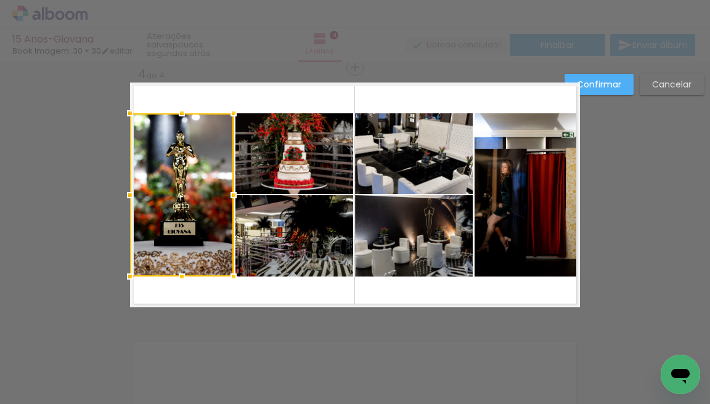
click at [168, 199] on div at bounding box center [182, 194] width 104 height 163
click at [271, 238] on quentale-photo at bounding box center [294, 235] width 118 height 81
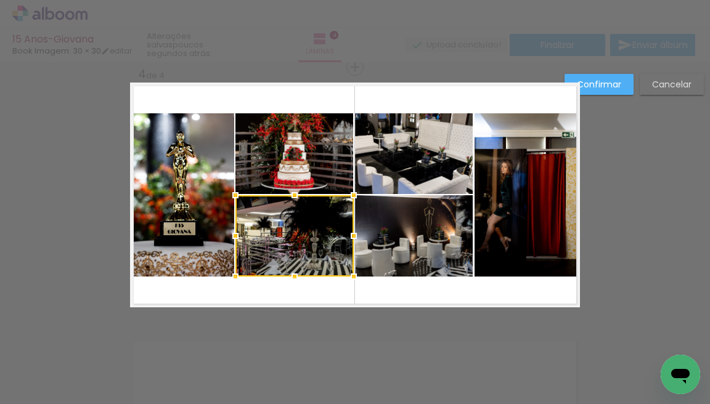
click at [194, 181] on quentale-photo at bounding box center [182, 194] width 104 height 163
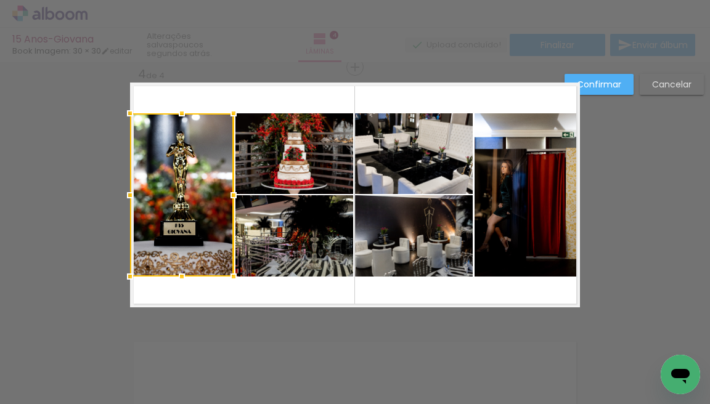
click at [286, 169] on quentale-photo at bounding box center [294, 153] width 118 height 81
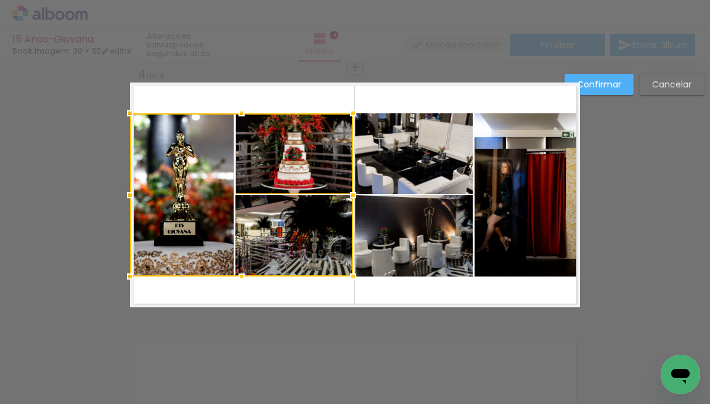
click at [288, 224] on div at bounding box center [241, 194] width 223 height 163
click at [431, 165] on quentale-photo at bounding box center [414, 153] width 118 height 81
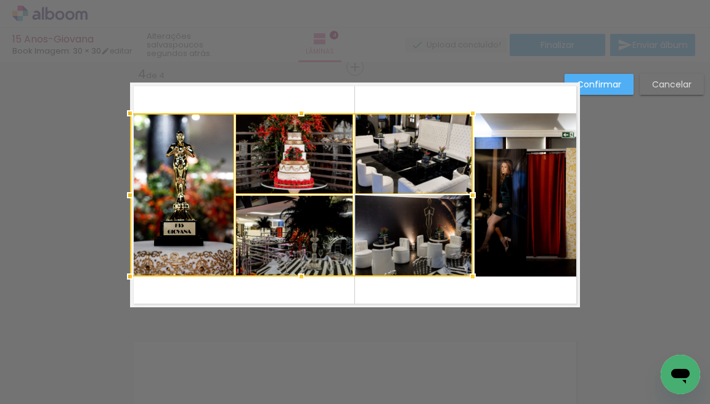
click at [436, 237] on div at bounding box center [301, 194] width 343 height 163
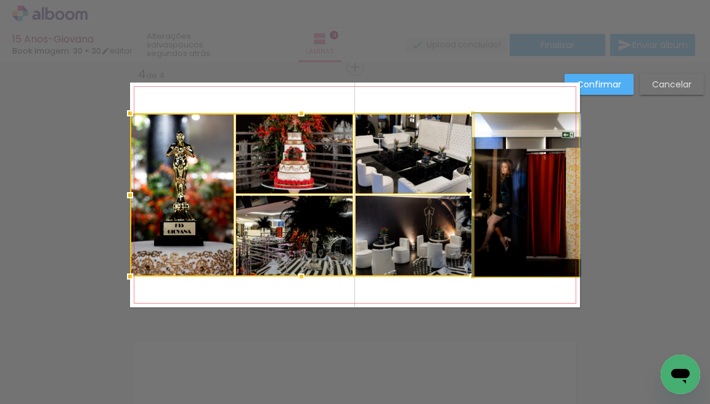
click at [549, 208] on quentale-photo at bounding box center [527, 194] width 104 height 163
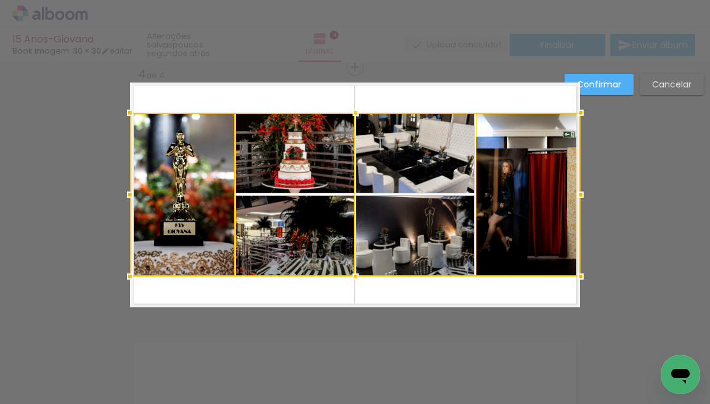
click at [582, 112] on div at bounding box center [580, 112] width 25 height 25
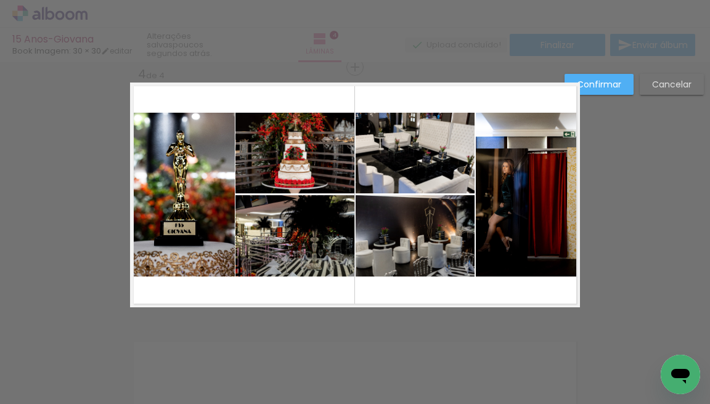
click at [0, 0] on slot "Confirmar" at bounding box center [0, 0] width 0 height 0
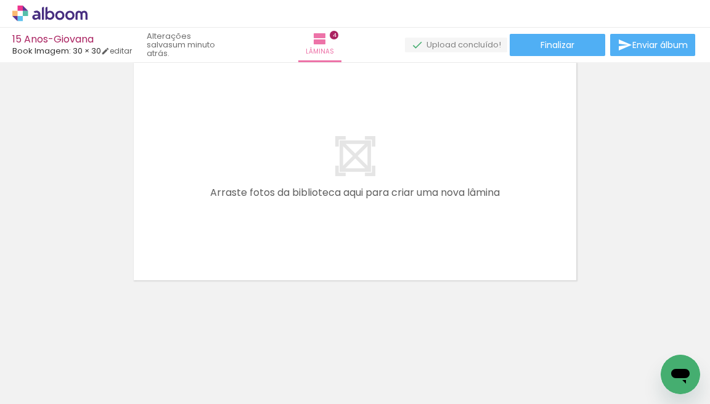
scroll to position [1062, 0]
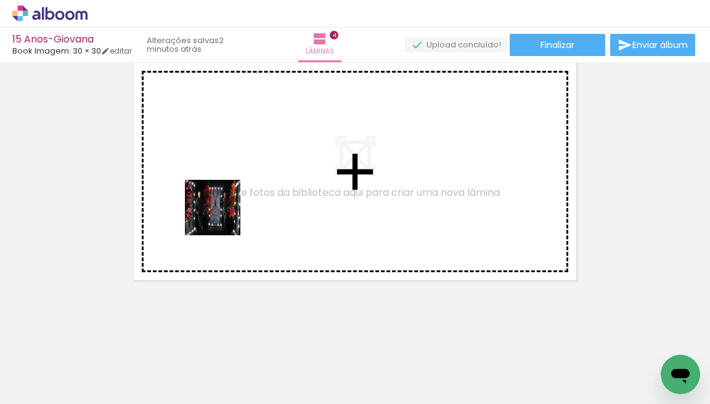
drag, startPoint x: 234, startPoint y: 369, endPoint x: 222, endPoint y: 216, distance: 153.4
click at [222, 216] on quentale-workspace at bounding box center [355, 202] width 710 height 404
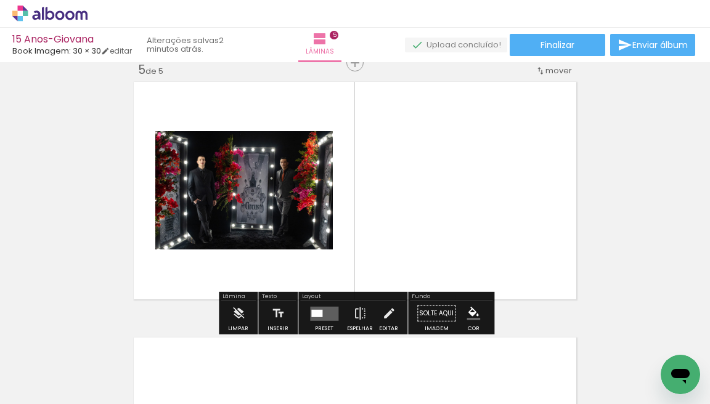
scroll to position [1039, 0]
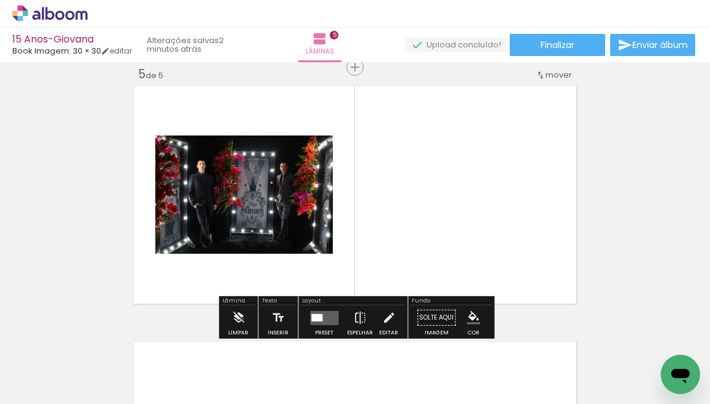
scroll to position [0, 1499]
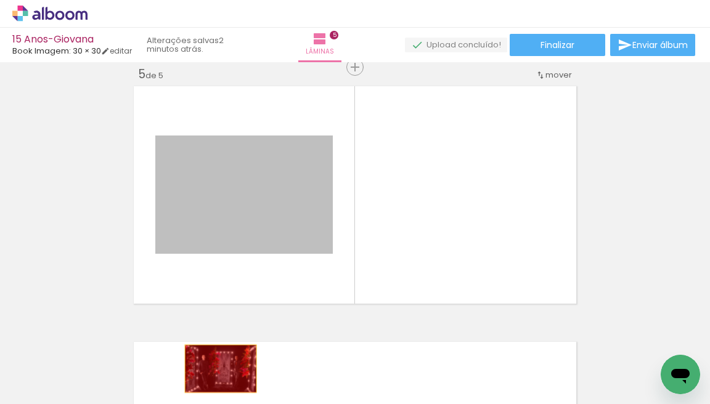
drag, startPoint x: 258, startPoint y: 214, endPoint x: 221, endPoint y: 369, distance: 159.2
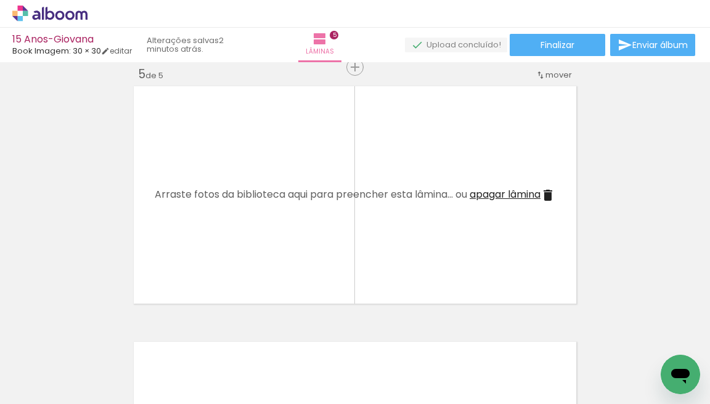
scroll to position [0, 0]
drag, startPoint x: 291, startPoint y: 355, endPoint x: 267, endPoint y: 248, distance: 109.3
click at [260, 242] on quentale-workspace at bounding box center [355, 202] width 710 height 404
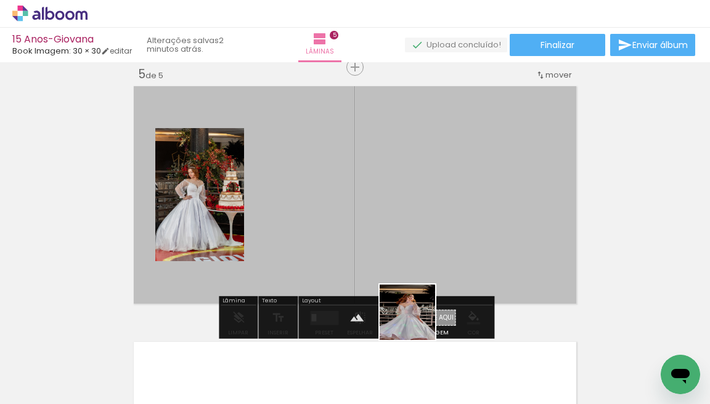
drag, startPoint x: 417, startPoint y: 322, endPoint x: 375, endPoint y: 231, distance: 100.1
click at [375, 231] on quentale-workspace at bounding box center [355, 202] width 710 height 404
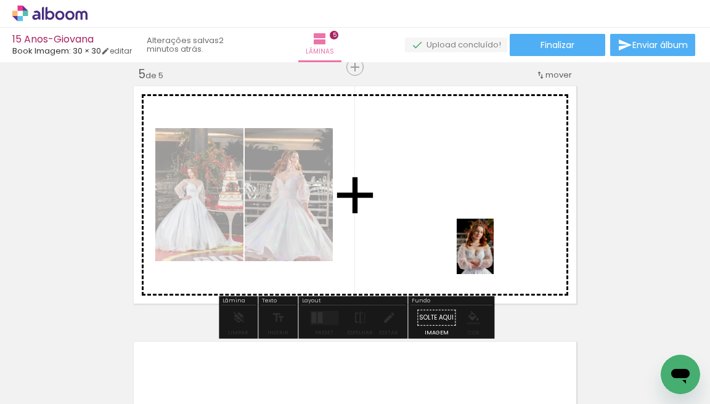
drag, startPoint x: 632, startPoint y: 364, endPoint x: 494, endPoint y: 256, distance: 175.2
click at [494, 256] on quentale-workspace at bounding box center [355, 202] width 710 height 404
